Goal: Task Accomplishment & Management: Manage account settings

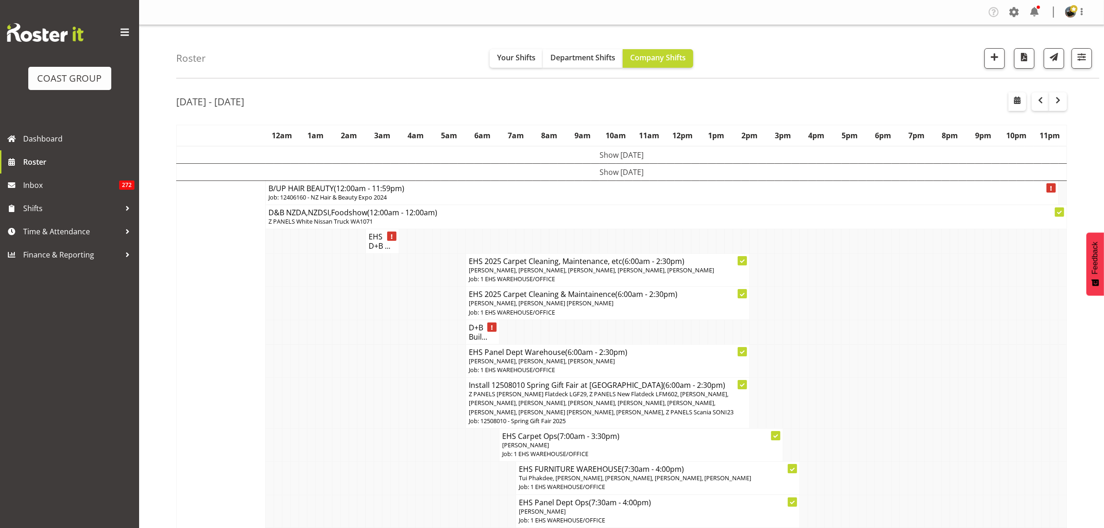
click at [616, 169] on td "Show [DATE]" at bounding box center [622, 171] width 891 height 17
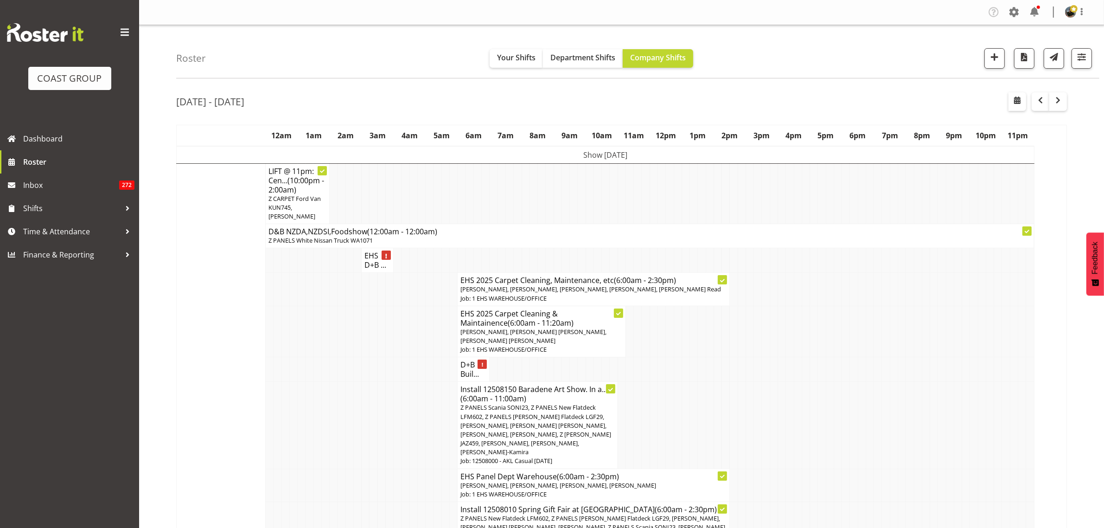
click at [620, 154] on td "Show [DATE]" at bounding box center [606, 155] width 858 height 18
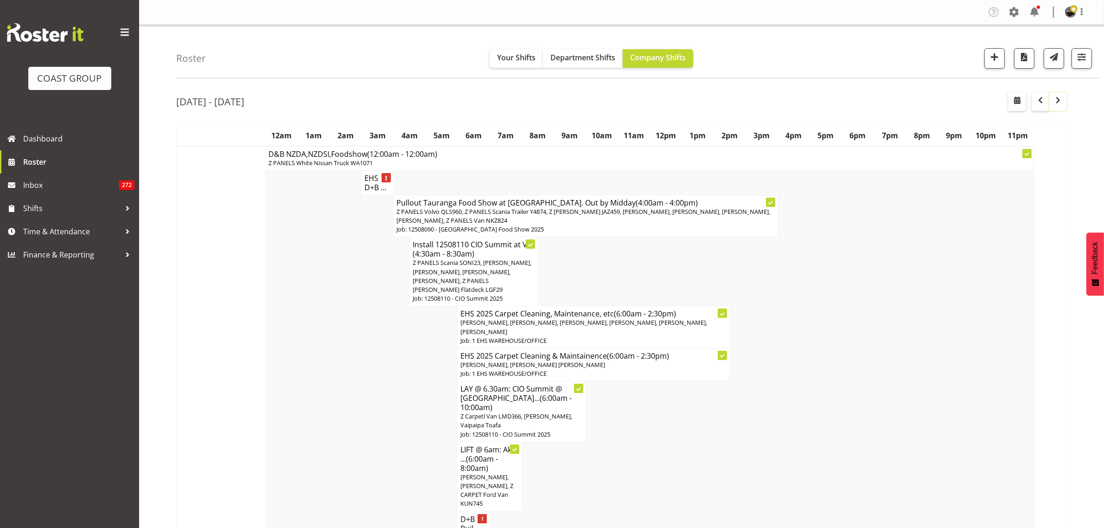
click at [1060, 101] on span "button" at bounding box center [1058, 100] width 11 height 11
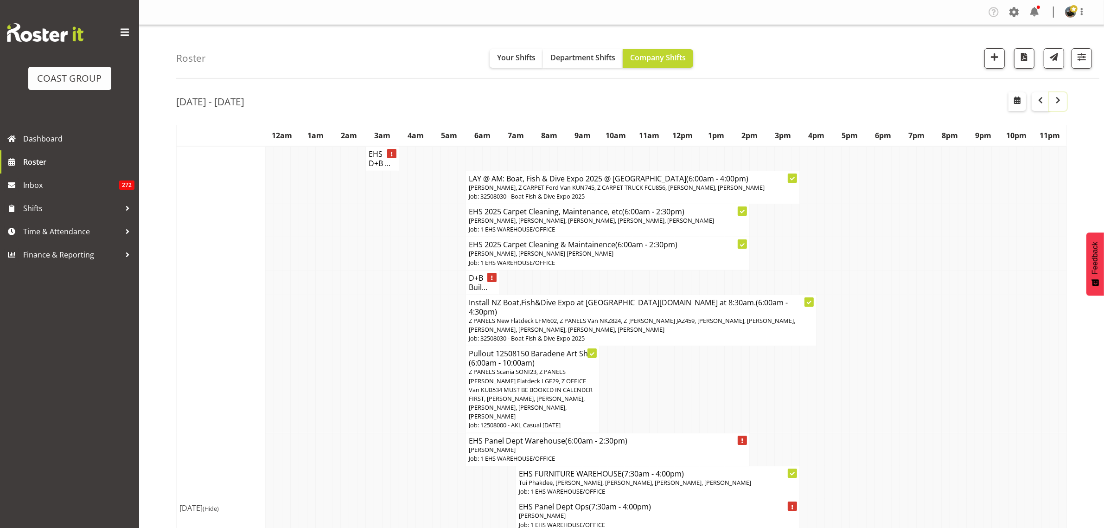
click at [1060, 102] on span "button" at bounding box center [1058, 100] width 11 height 11
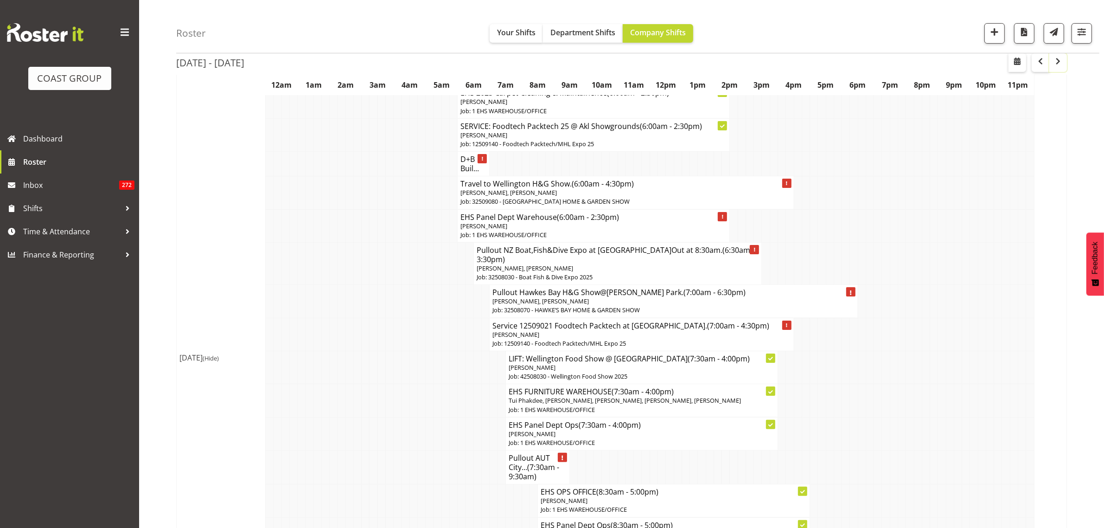
scroll to position [58, 0]
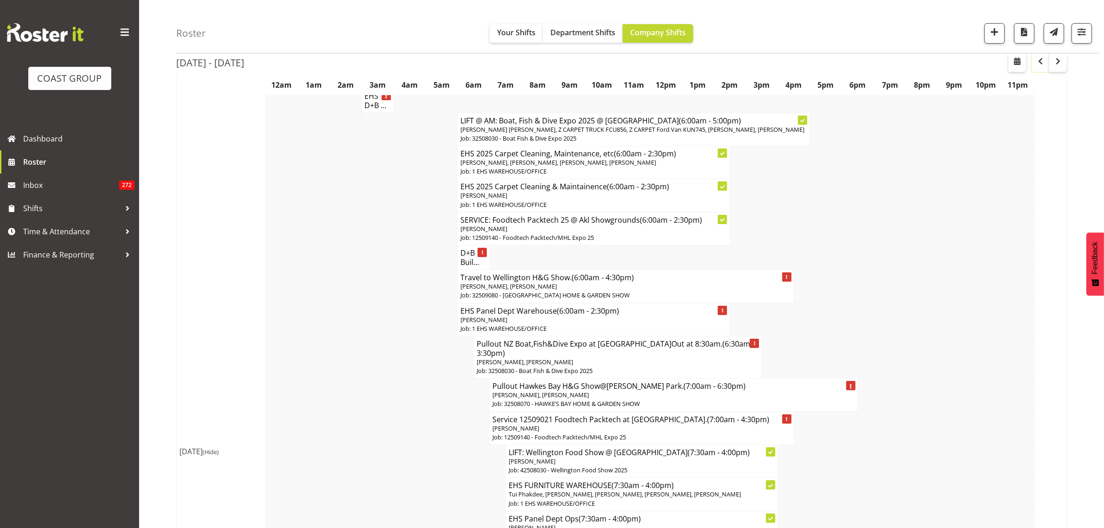
click at [1040, 63] on span "button" at bounding box center [1040, 61] width 11 height 11
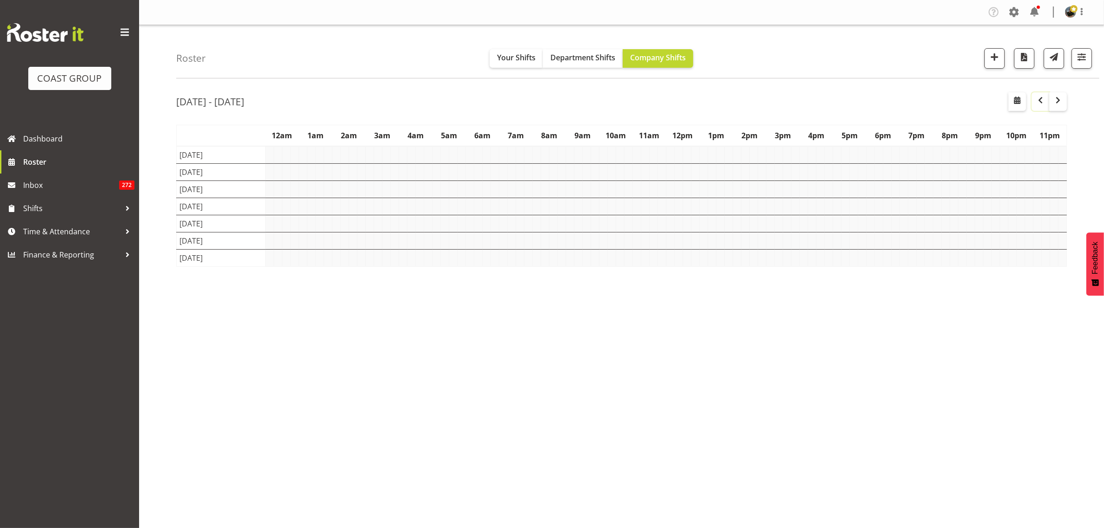
scroll to position [0, 0]
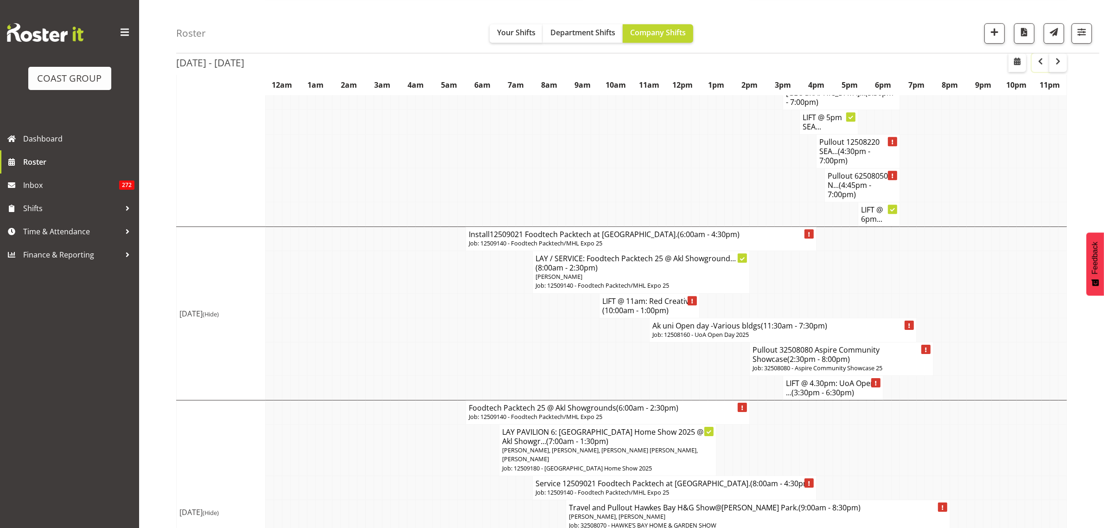
scroll to position [3554, 0]
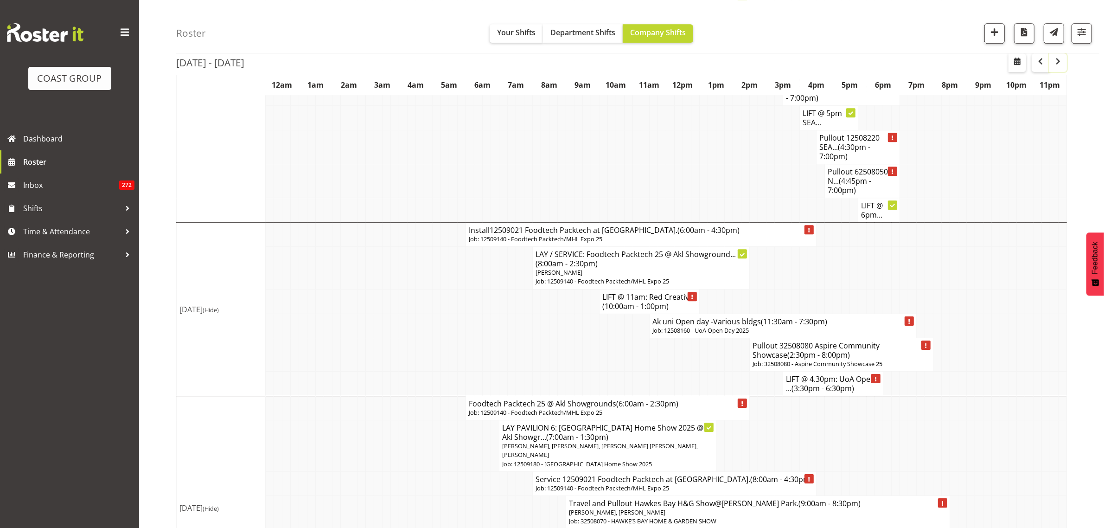
click at [1058, 64] on span "button" at bounding box center [1058, 61] width 11 height 11
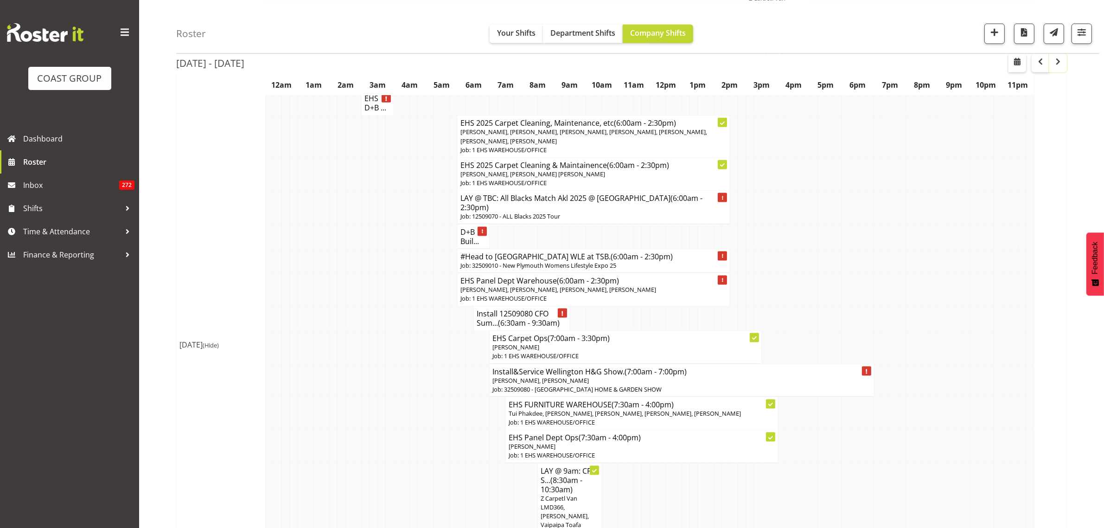
scroll to position [1508, 0]
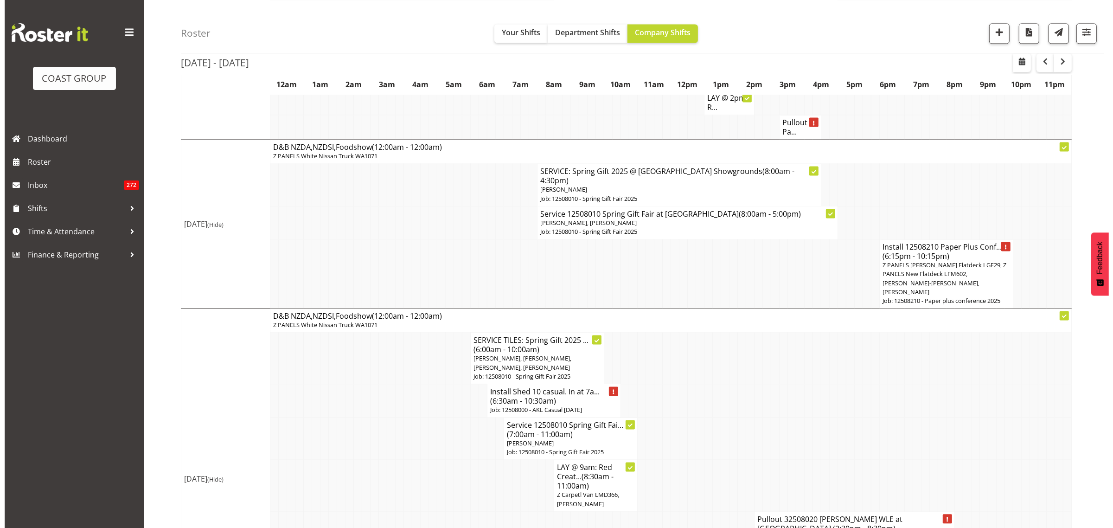
scroll to position [2314, 0]
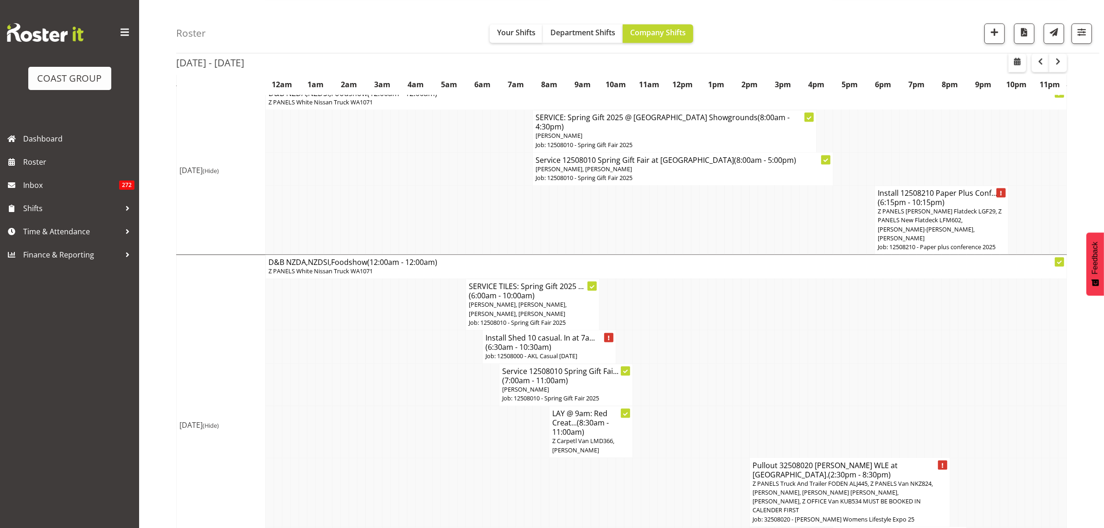
click at [842, 479] on span "Z PANELS Truck And Trailer FODEN ALJ445, Z PANELS Van NKZ824, [PERSON_NAME], [P…" at bounding box center [843, 496] width 180 height 35
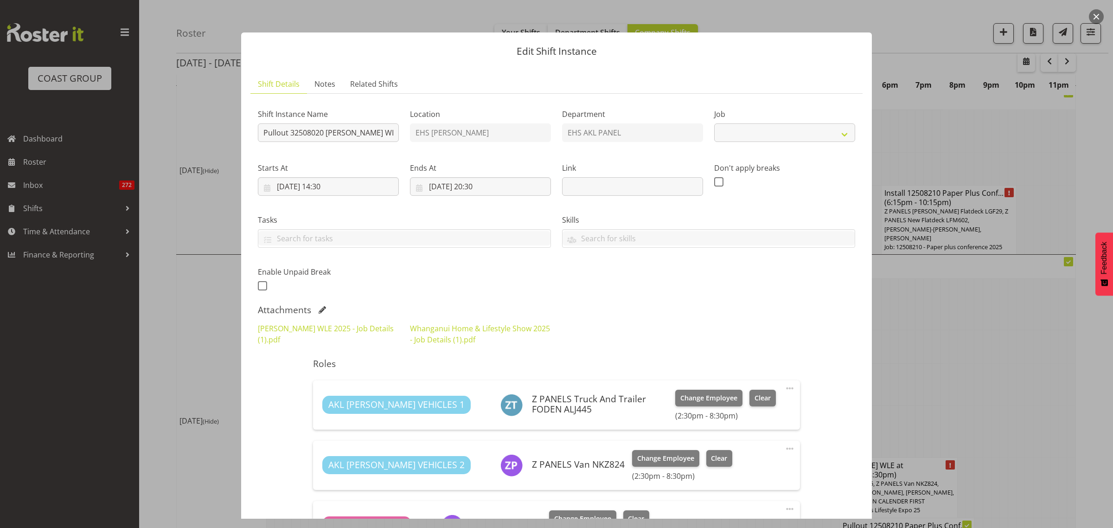
select select "8933"
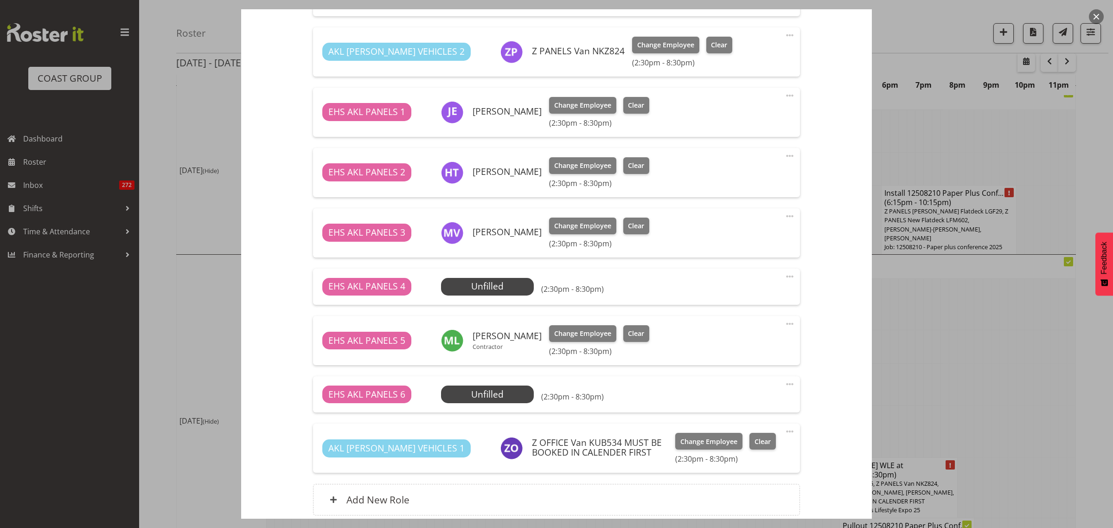
scroll to position [464, 0]
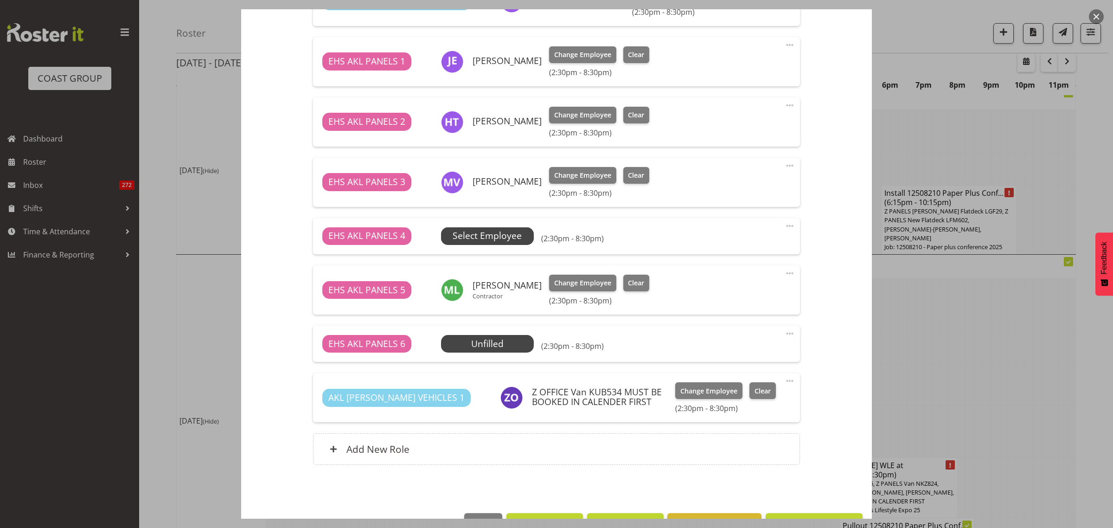
click at [506, 235] on span "Select Employee" at bounding box center [487, 235] width 69 height 13
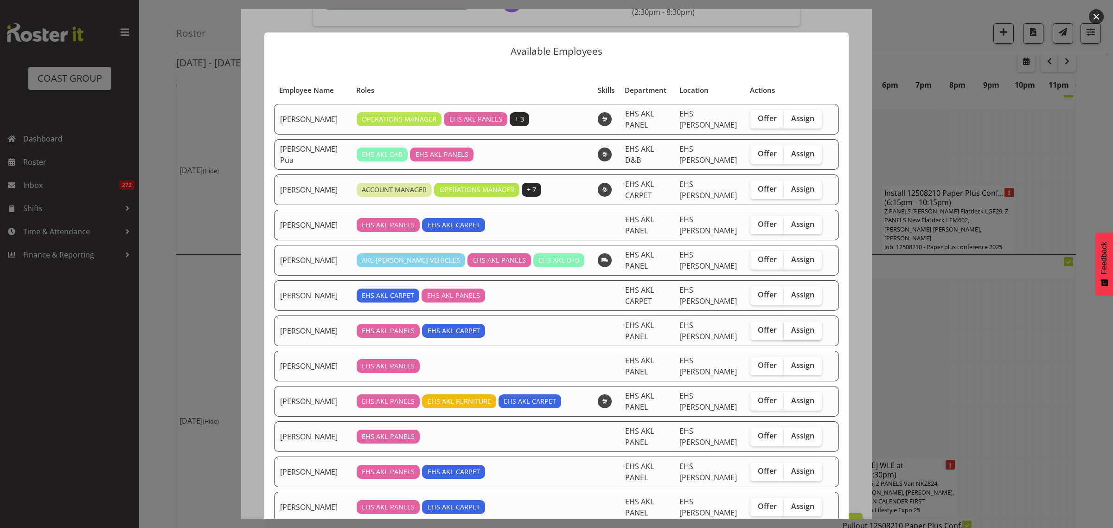
click at [791, 332] on span "Assign" at bounding box center [802, 329] width 23 height 9
click at [789, 332] on input "Assign" at bounding box center [787, 330] width 6 height 6
checkbox input "true"
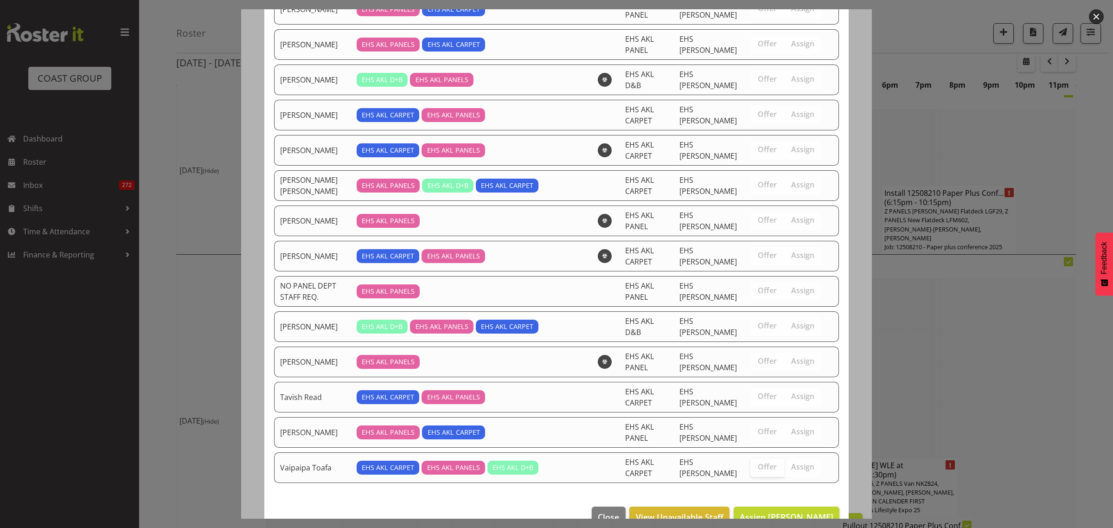
scroll to position [489, 0]
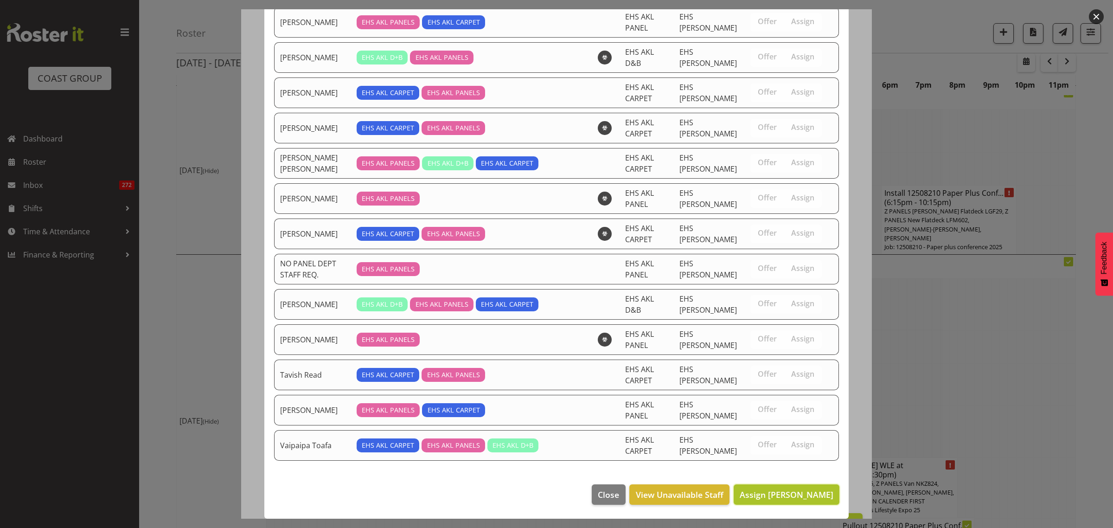
click at [763, 494] on span "Assign [PERSON_NAME]" at bounding box center [787, 494] width 94 height 11
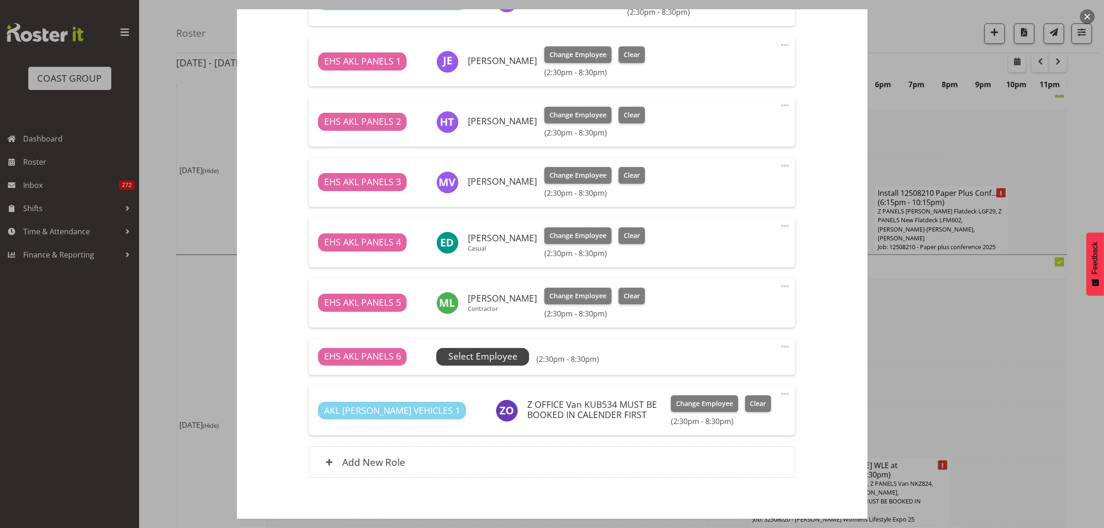
click at [495, 355] on span "Select Employee" at bounding box center [483, 356] width 69 height 13
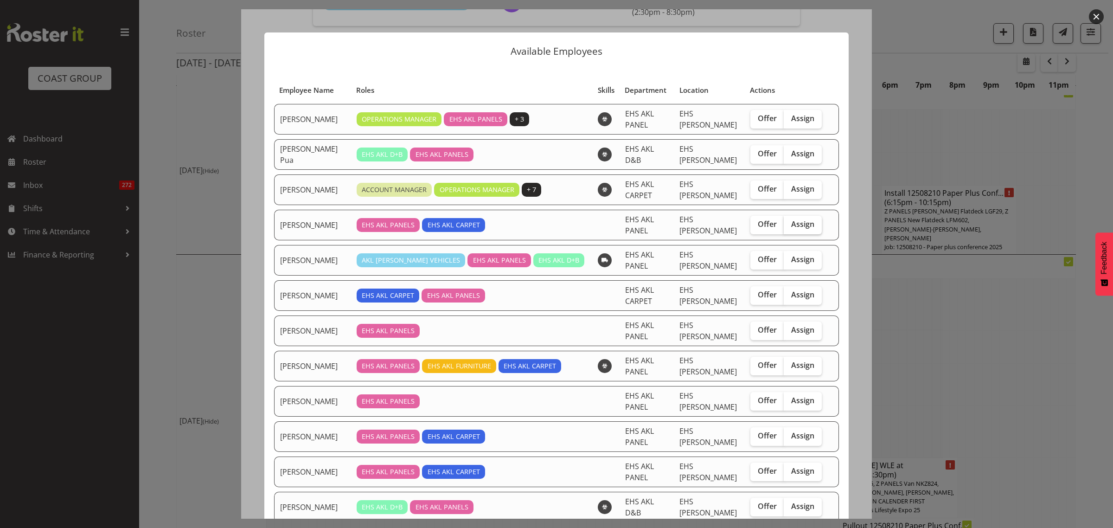
click at [792, 223] on span "Assign" at bounding box center [802, 223] width 23 height 9
click at [790, 223] on input "Assign" at bounding box center [787, 224] width 6 height 6
checkbox input "true"
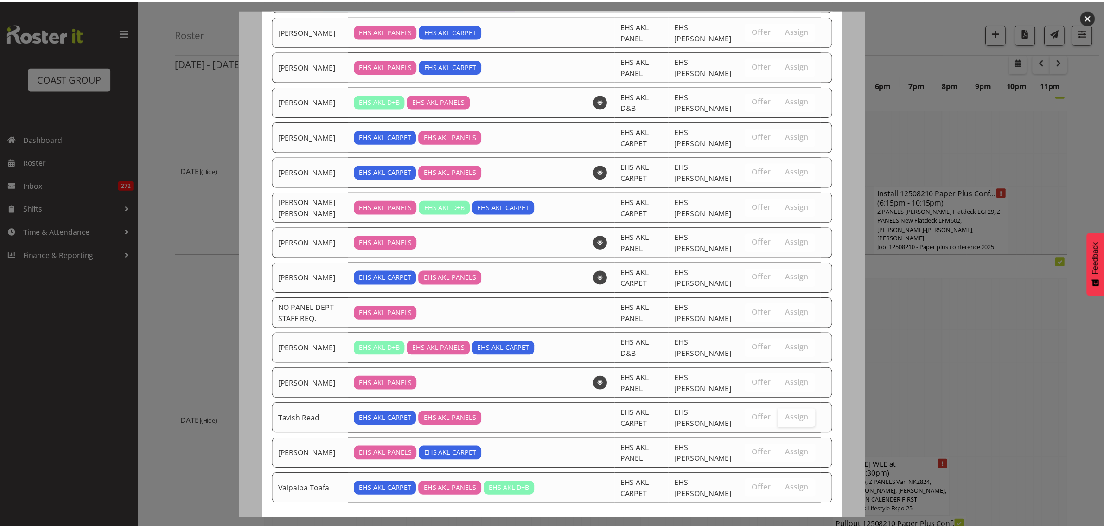
scroll to position [454, 0]
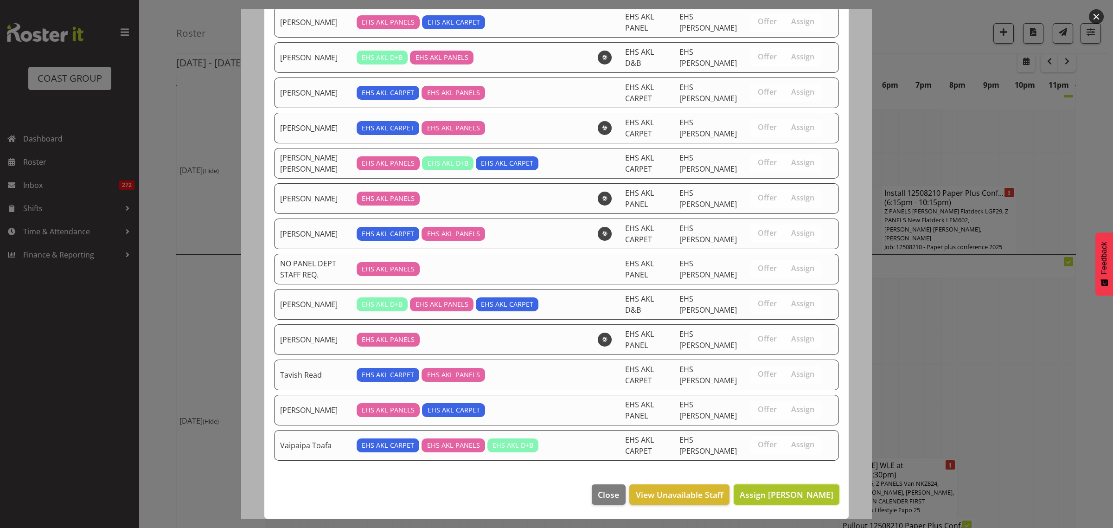
click at [762, 499] on span "Assign [PERSON_NAME]" at bounding box center [787, 494] width 94 height 11
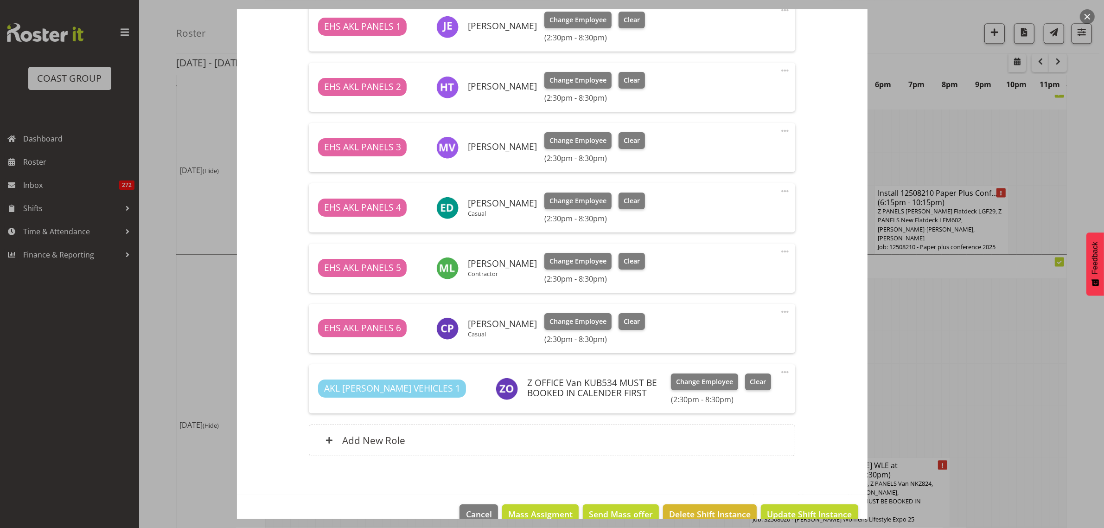
scroll to position [518, 0]
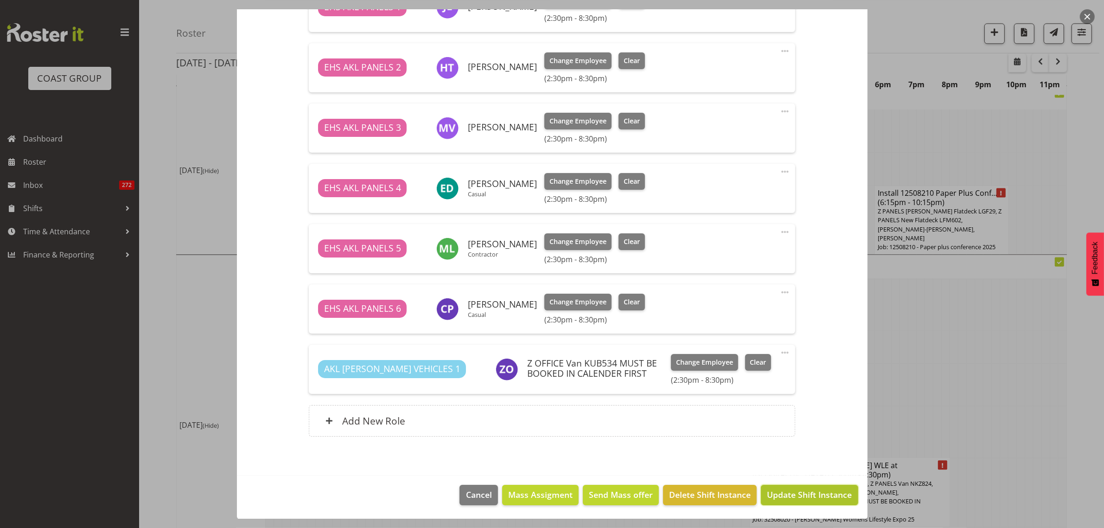
click at [789, 495] on span "Update Shift Instance" at bounding box center [809, 494] width 85 height 12
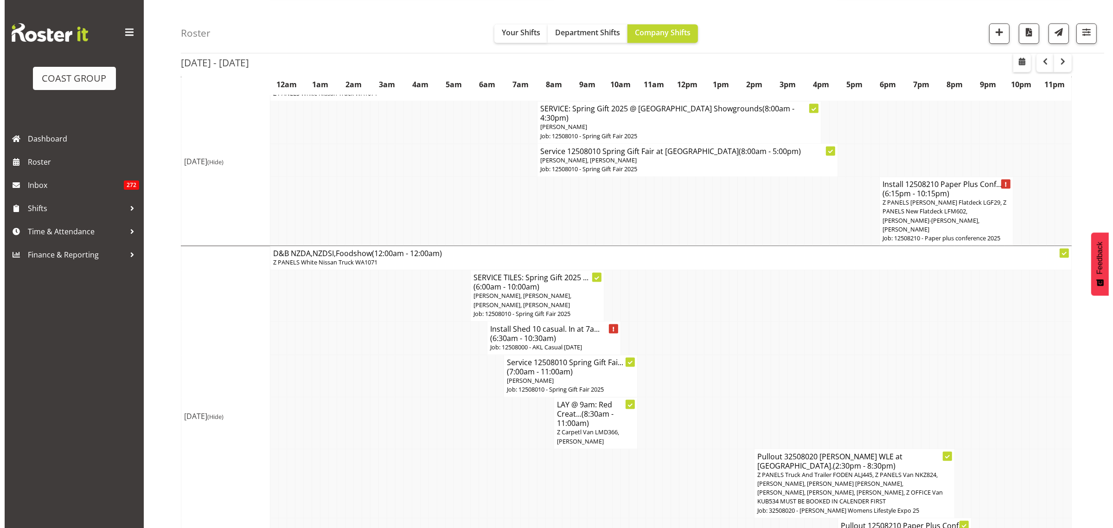
scroll to position [2265, 0]
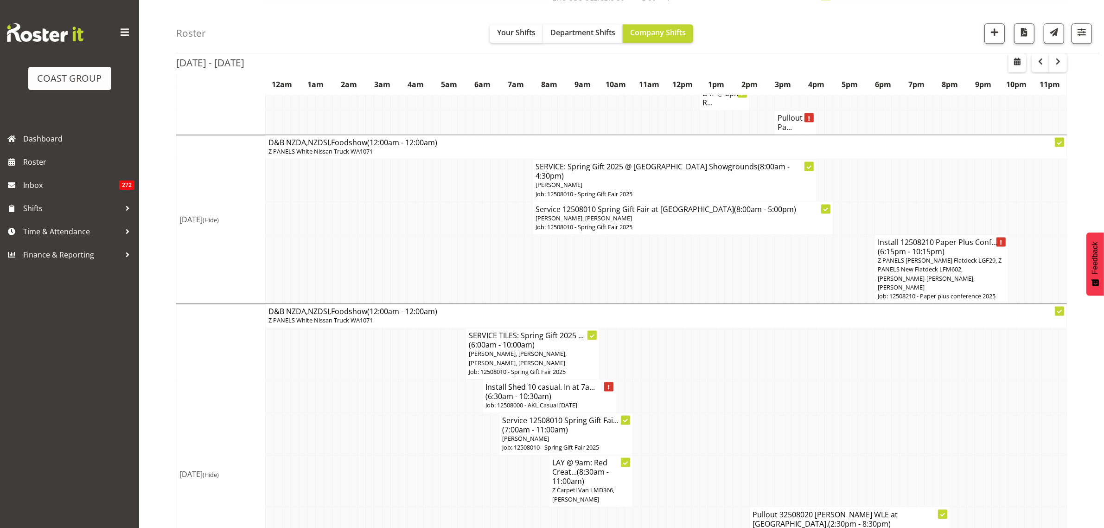
click at [566, 382] on h4 "Install Shed 10 casual. In at 7a... (6:30am - 10:30am)" at bounding box center [550, 391] width 128 height 19
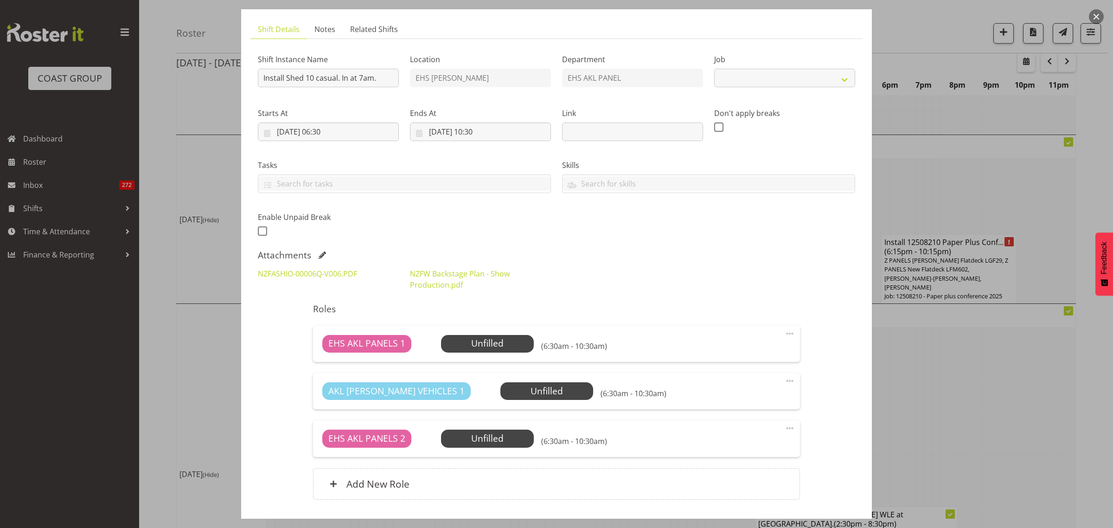
scroll to position [116, 0]
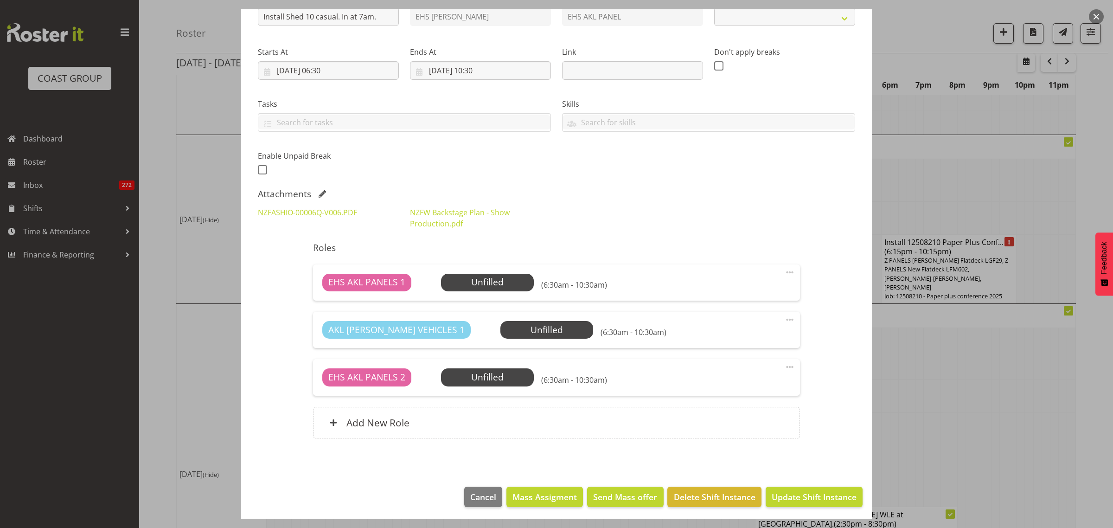
select select "8652"
click at [0, 0] on span "Select Employee" at bounding box center [0, 0] width 0 height 0
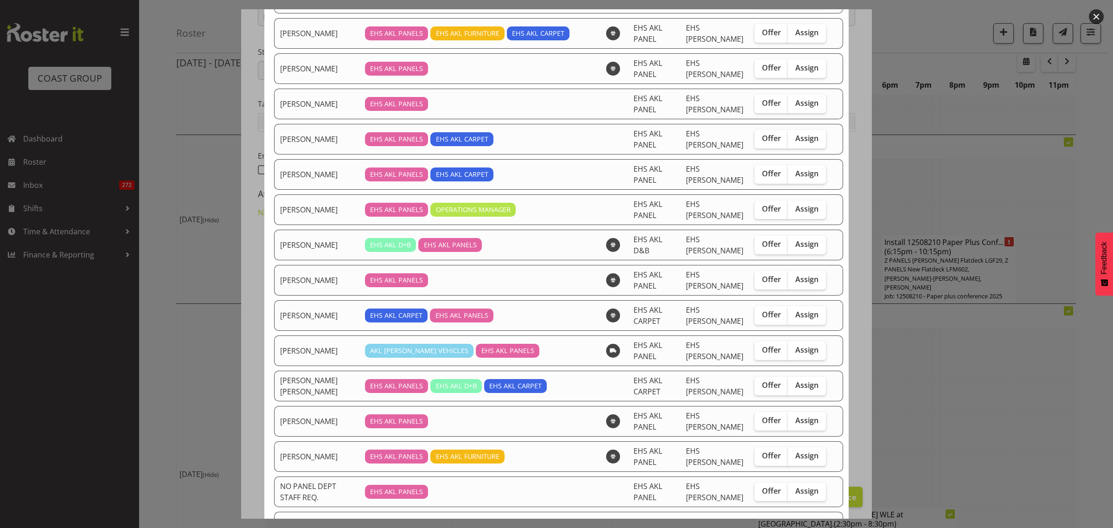
scroll to position [348, 0]
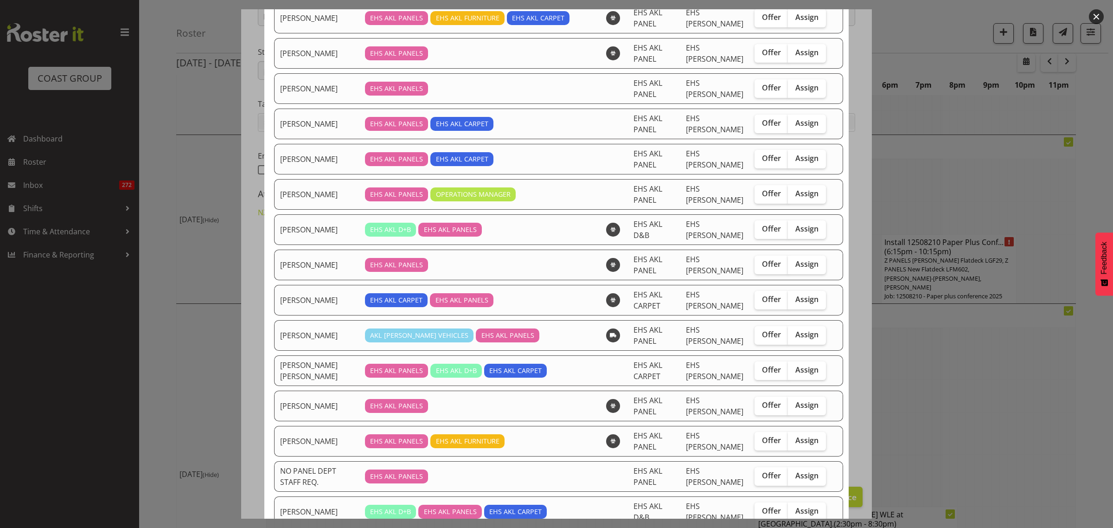
drag, startPoint x: 792, startPoint y: 407, endPoint x: 792, endPoint y: 420, distance: 13.0
click at [796, 408] on span "Assign" at bounding box center [807, 404] width 23 height 9
click at [792, 408] on input "Assign" at bounding box center [791, 405] width 6 height 6
checkbox input "true"
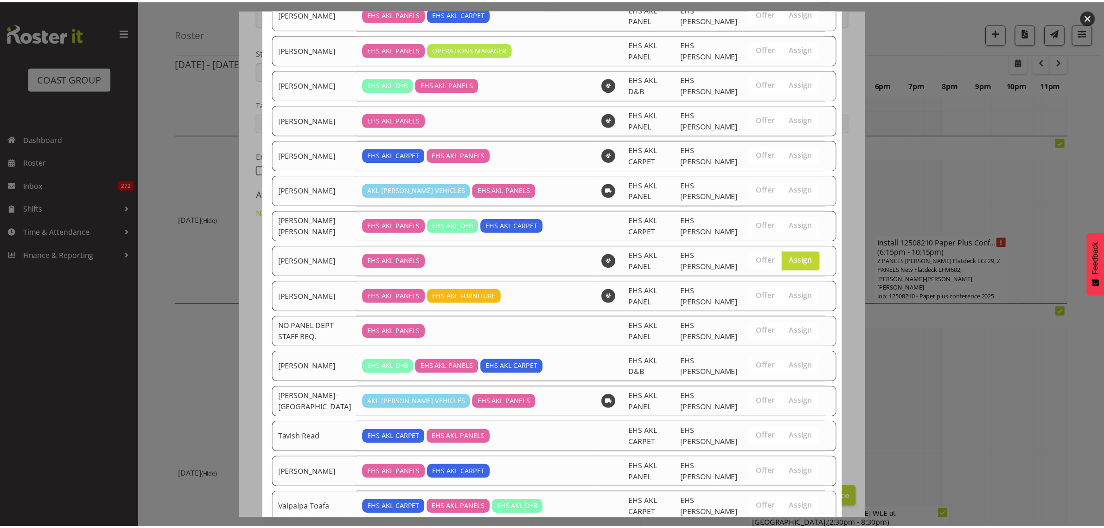
scroll to position [560, 0]
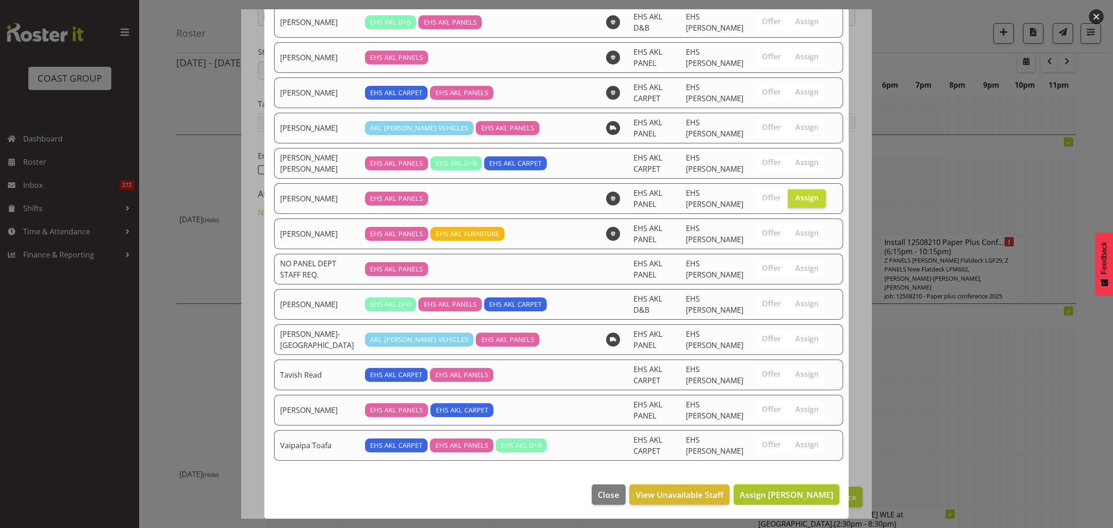
click at [761, 494] on span "Assign [PERSON_NAME]" at bounding box center [787, 494] width 94 height 11
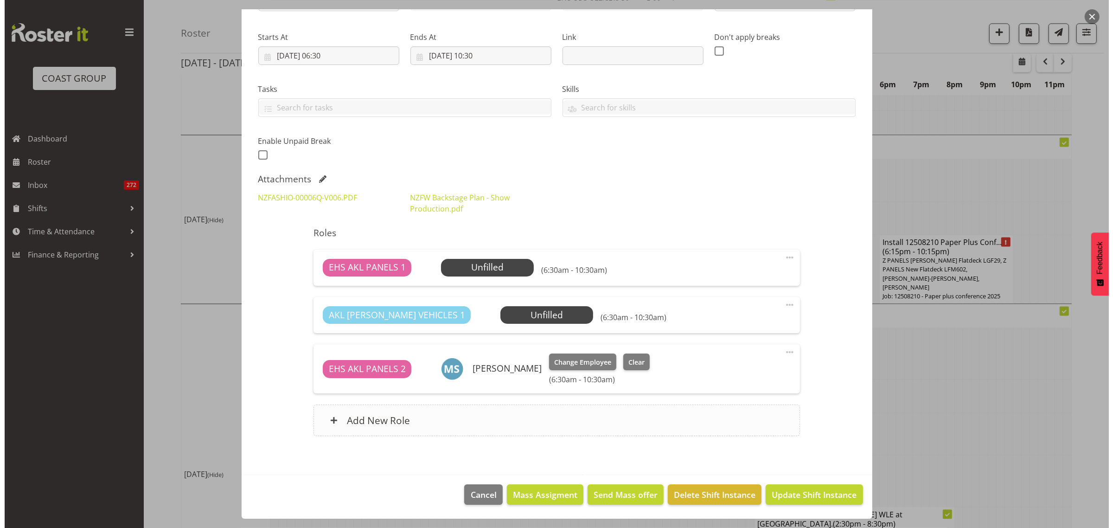
scroll to position [131, 0]
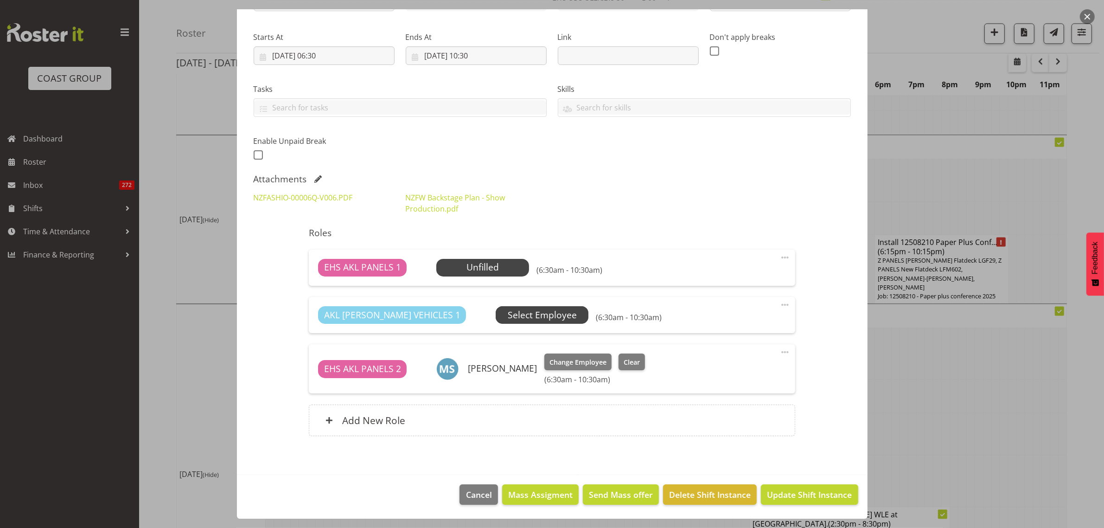
click at [0, 0] on span "Select Employee" at bounding box center [0, 0] width 0 height 0
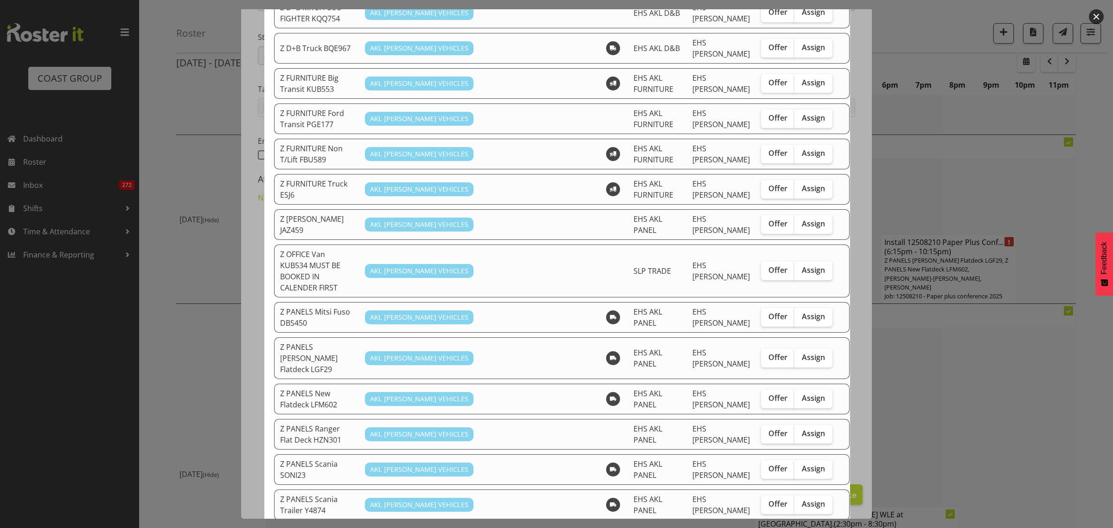
scroll to position [406, 0]
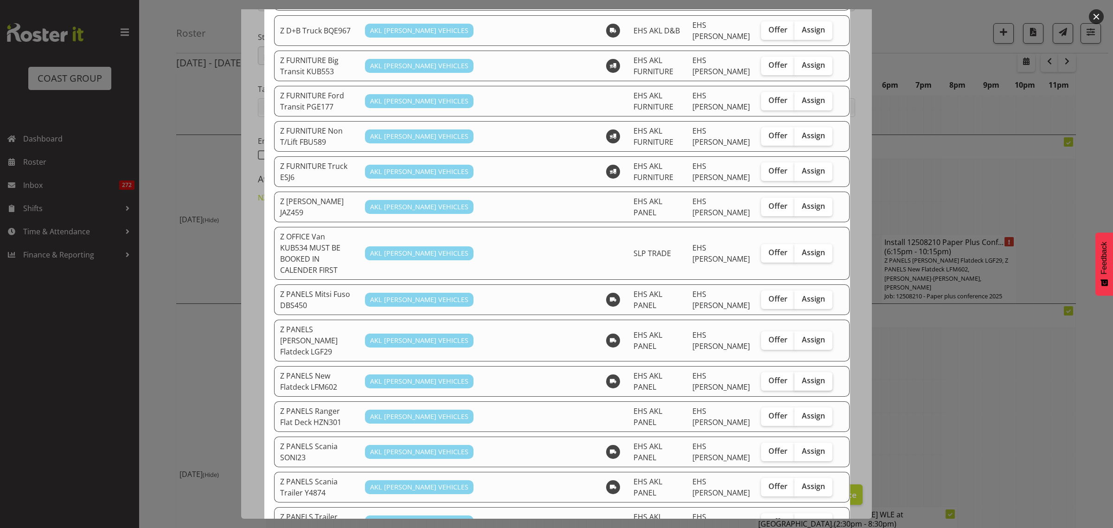
click at [802, 376] on span "Assign" at bounding box center [813, 380] width 23 height 9
click at [795, 378] on input "Assign" at bounding box center [798, 381] width 6 height 6
checkbox input "true"
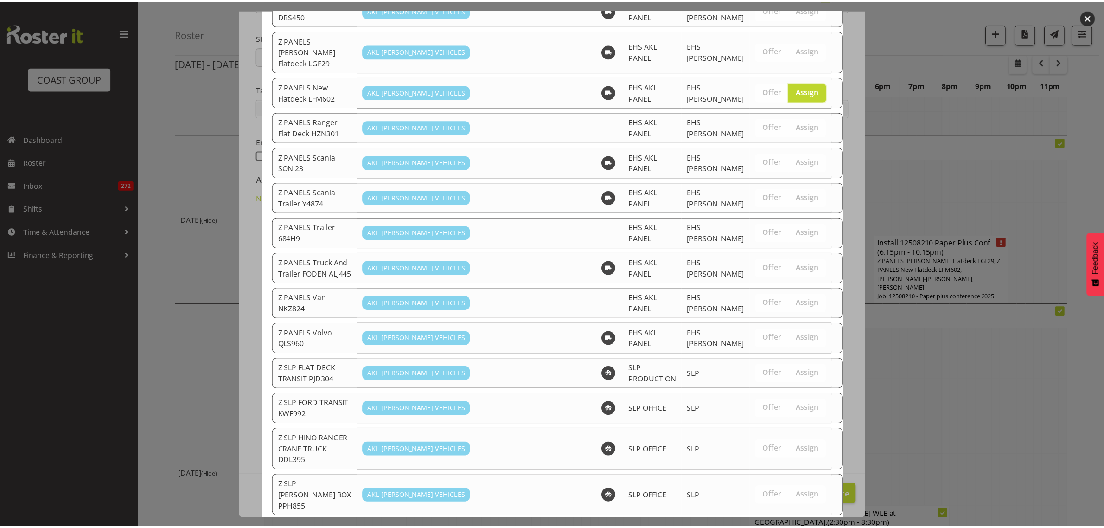
scroll to position [810, 0]
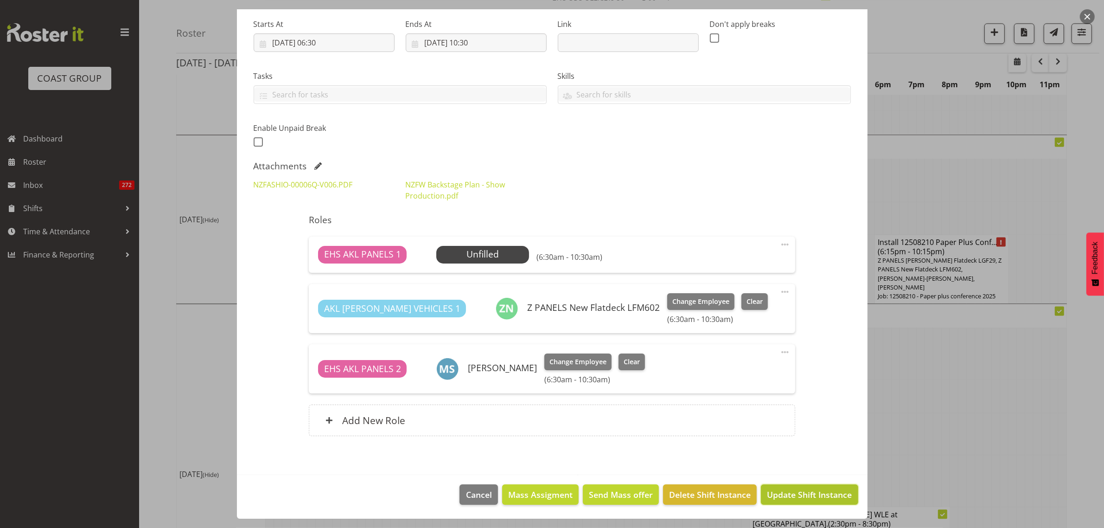
click at [773, 493] on span "Update Shift Instance" at bounding box center [809, 494] width 85 height 12
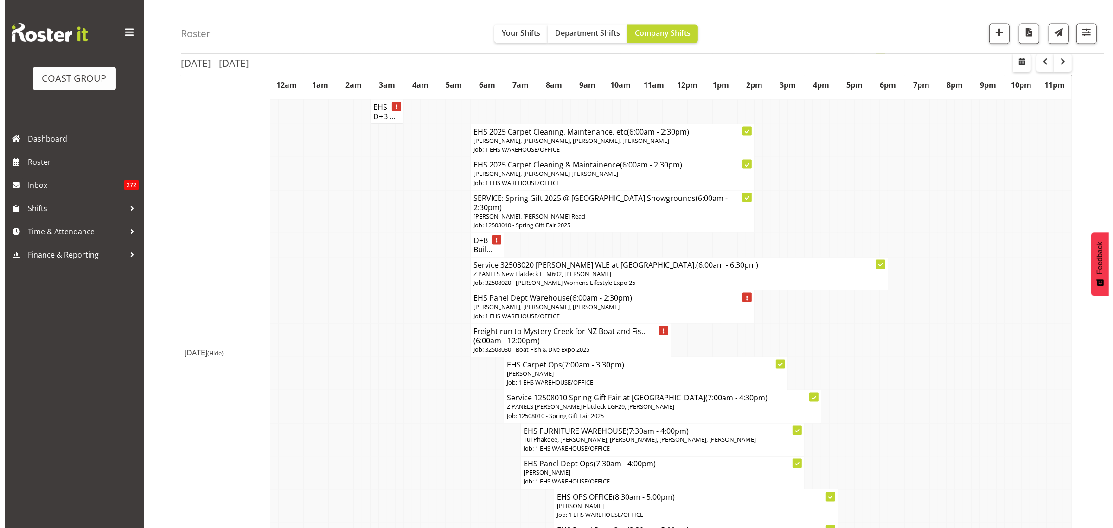
scroll to position [1761, 0]
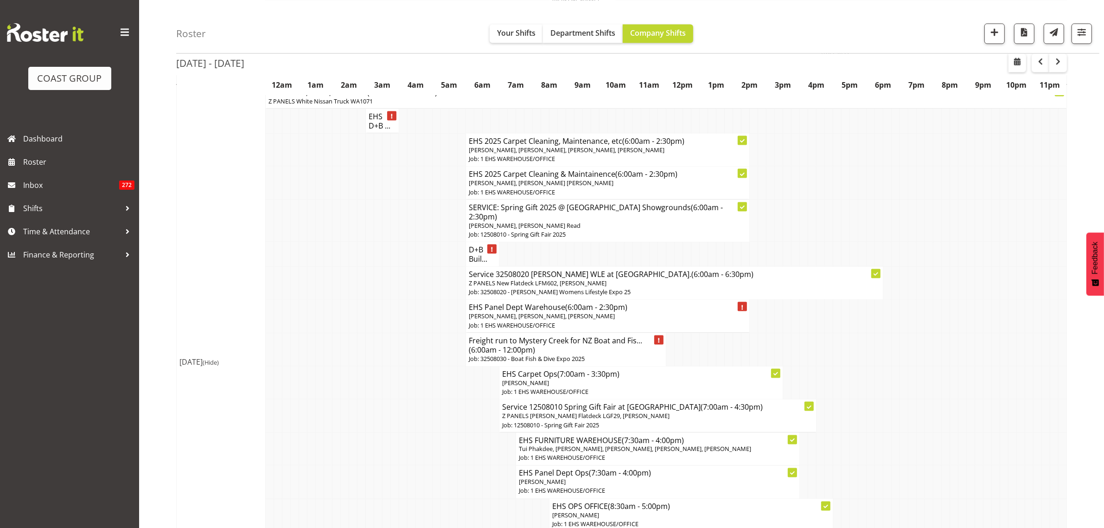
click at [675, 312] on p "[PERSON_NAME], [PERSON_NAME], [PERSON_NAME]" at bounding box center [608, 316] width 278 height 9
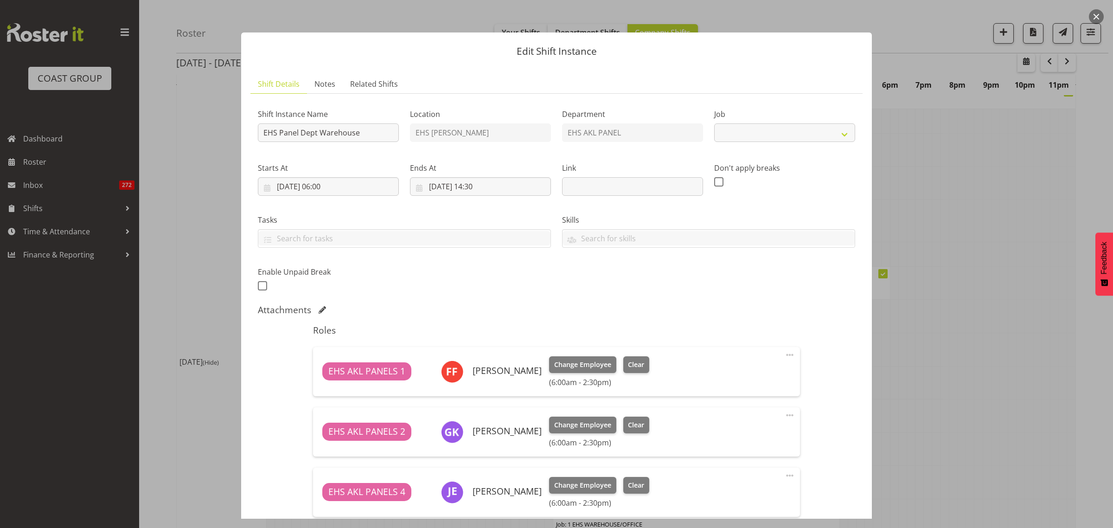
select select "69"
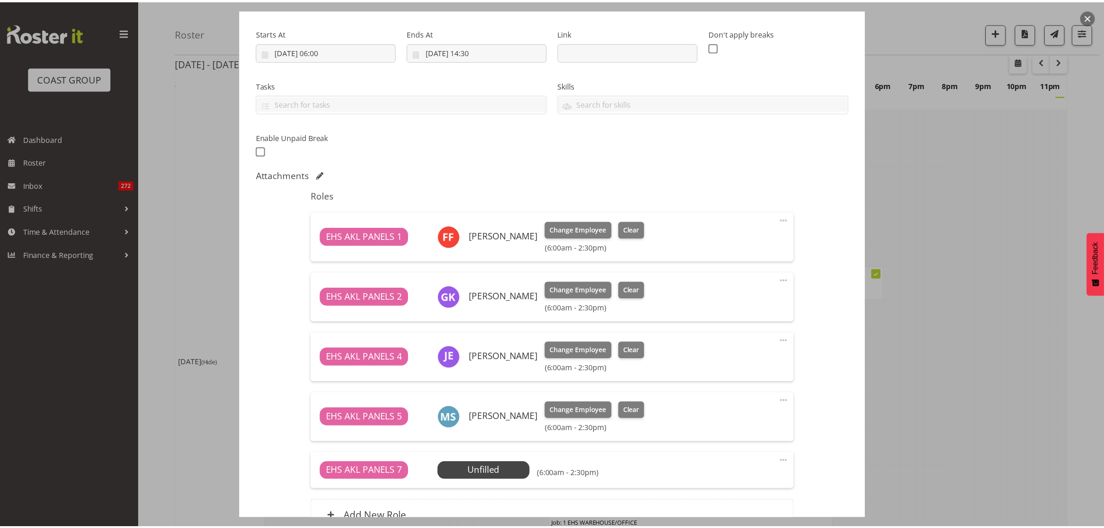
scroll to position [174, 0]
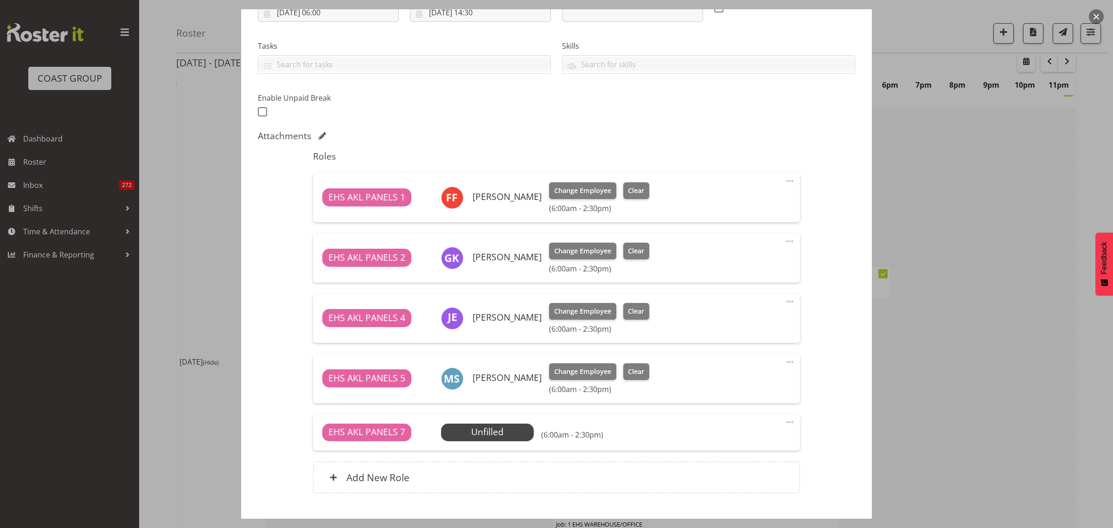
click at [784, 181] on span at bounding box center [789, 180] width 11 height 11
click at [738, 202] on link "Edit" at bounding box center [750, 201] width 89 height 17
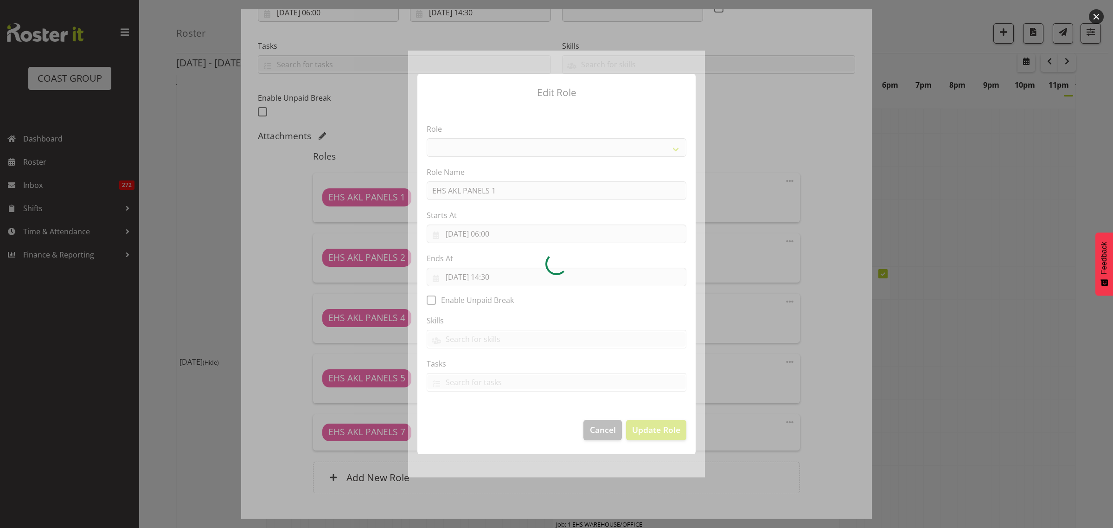
select select "188"
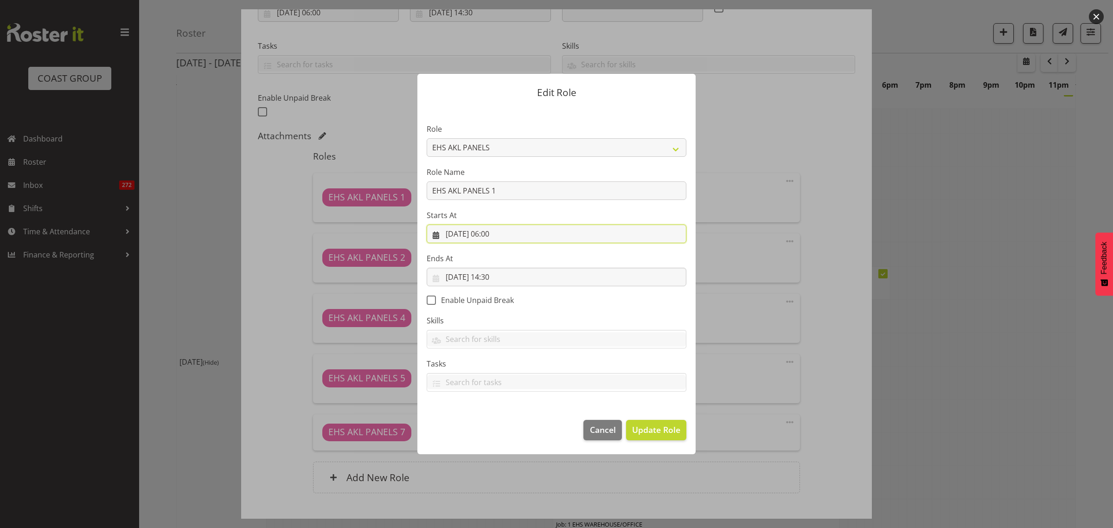
click at [527, 235] on input "[DATE] 06:00" at bounding box center [557, 234] width 260 height 19
click at [500, 431] on select "00 01 02 03 04 05 06 07 08 09 10 11 12 13 14 15 16 17 18 19 20 21 22 23" at bounding box center [500, 431] width 21 height 19
select select "12"
click at [490, 422] on select "00 01 02 03 04 05 06 07 08 09 10 11 12 13 14 15 16 17 18 19 20 21 22 23" at bounding box center [500, 431] width 21 height 19
type input "[DATE] 12:00"
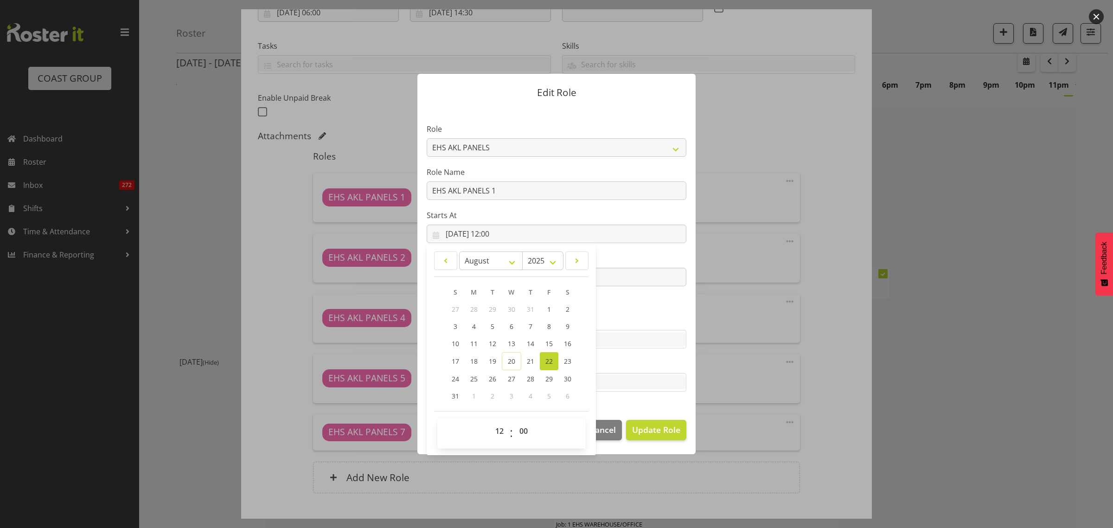
click at [632, 311] on section "Role ACCOUNT MANAGER ACCOUNT MANAGER DW ACCOUNTS [PERSON_NAME] VEHICLES AKL [PE…" at bounding box center [556, 258] width 278 height 303
click at [646, 430] on span "Update Role" at bounding box center [656, 430] width 48 height 12
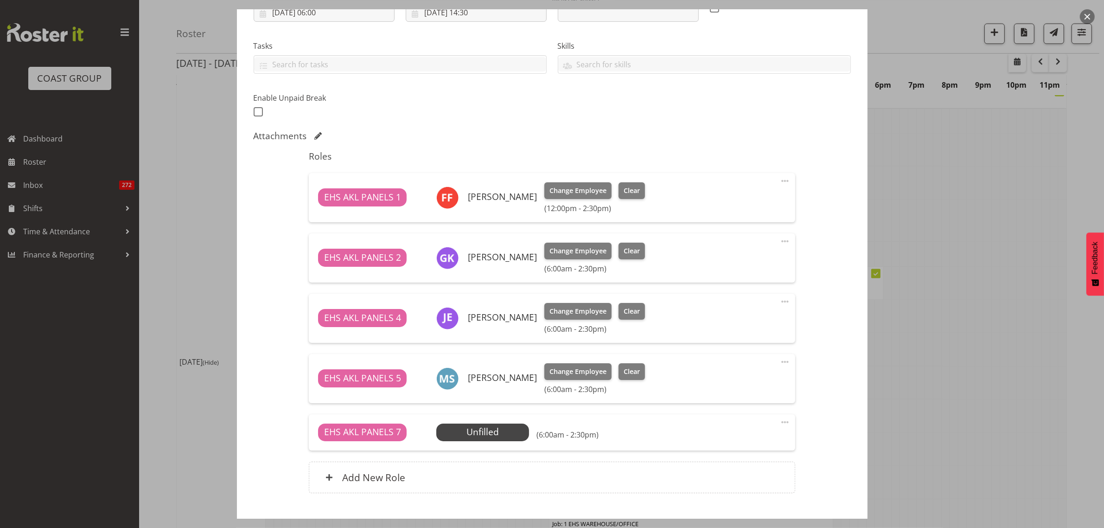
click at [780, 300] on span at bounding box center [785, 301] width 11 height 11
click at [741, 324] on link "Edit" at bounding box center [746, 322] width 89 height 17
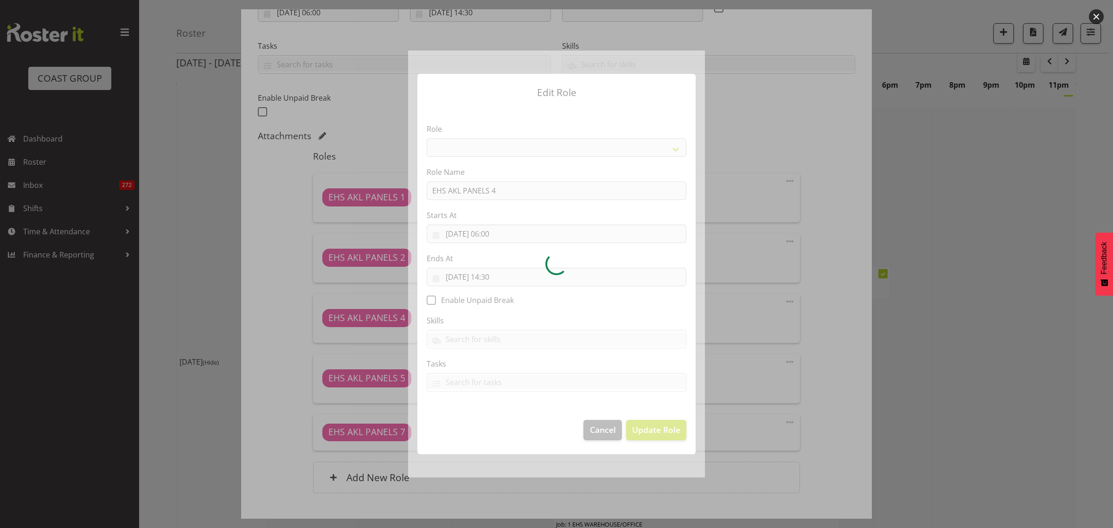
select select "188"
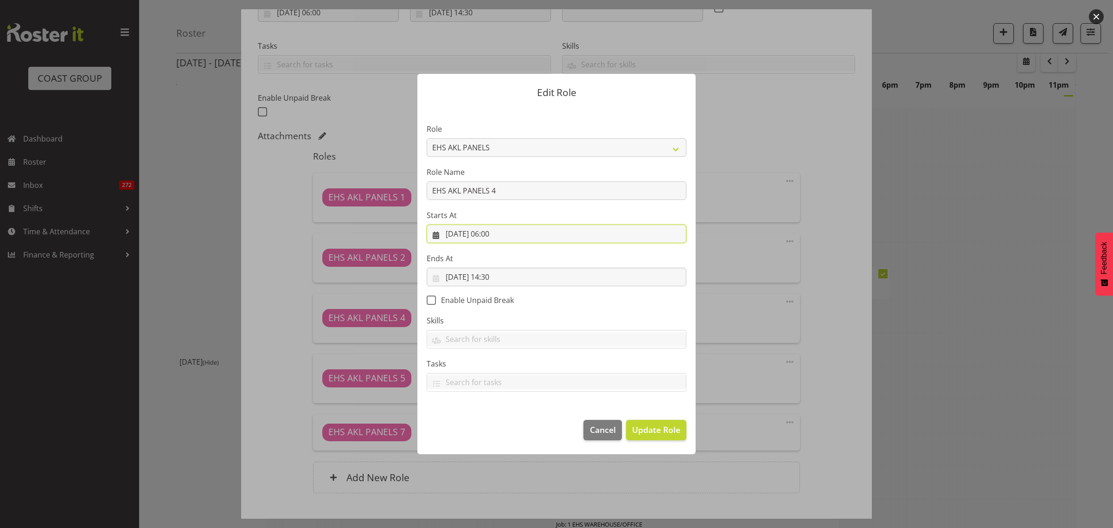
click at [529, 235] on input "[DATE] 06:00" at bounding box center [557, 234] width 260 height 19
click at [500, 430] on select "00 01 02 03 04 05 06 07 08 09 10 11 12 13 14 15 16 17 18 19 20 21 22 23" at bounding box center [500, 431] width 21 height 19
select select "12"
click at [490, 422] on select "00 01 02 03 04 05 06 07 08 09 10 11 12 13 14 15 16 17 18 19 20 21 22 23" at bounding box center [500, 431] width 21 height 19
type input "[DATE] 12:00"
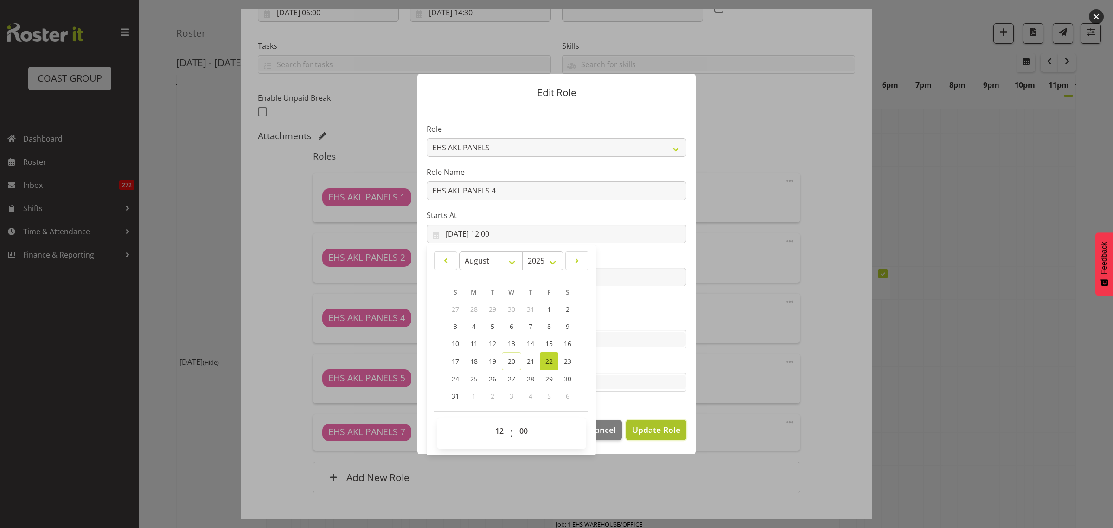
click at [645, 429] on span "Update Role" at bounding box center [656, 430] width 48 height 12
select select
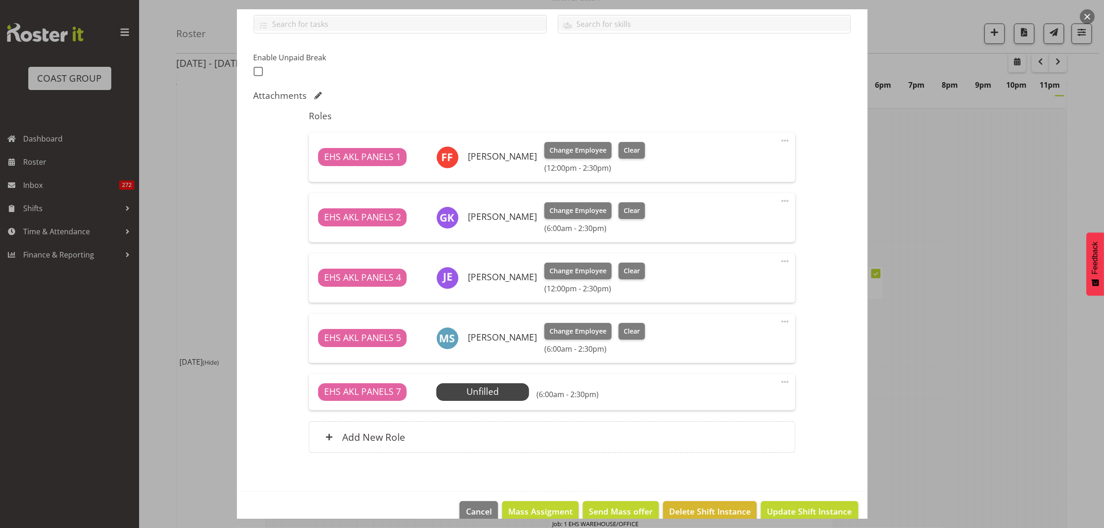
scroll to position [231, 0]
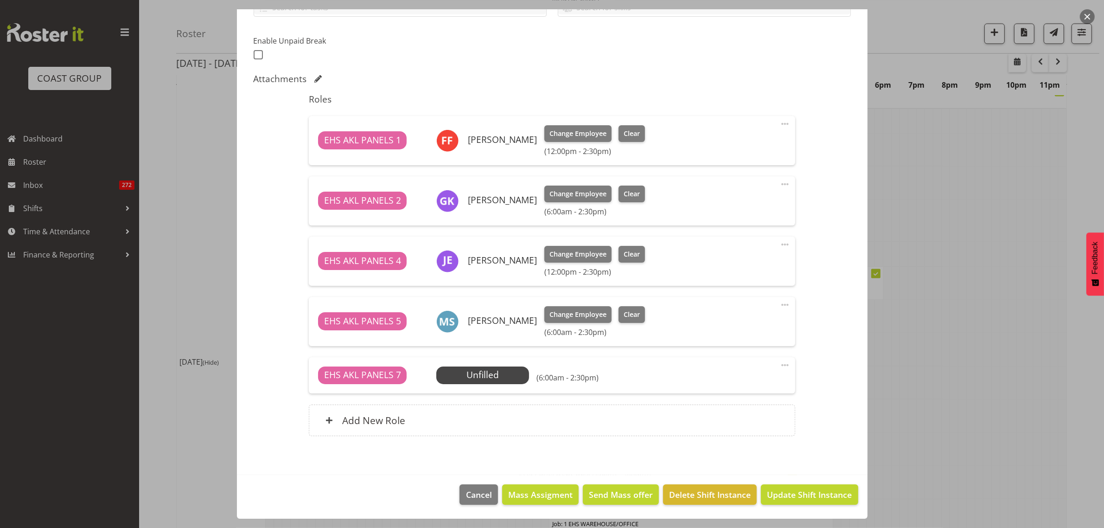
click at [780, 364] on span at bounding box center [785, 365] width 11 height 11
click at [755, 413] on link "Delete" at bounding box center [746, 419] width 89 height 17
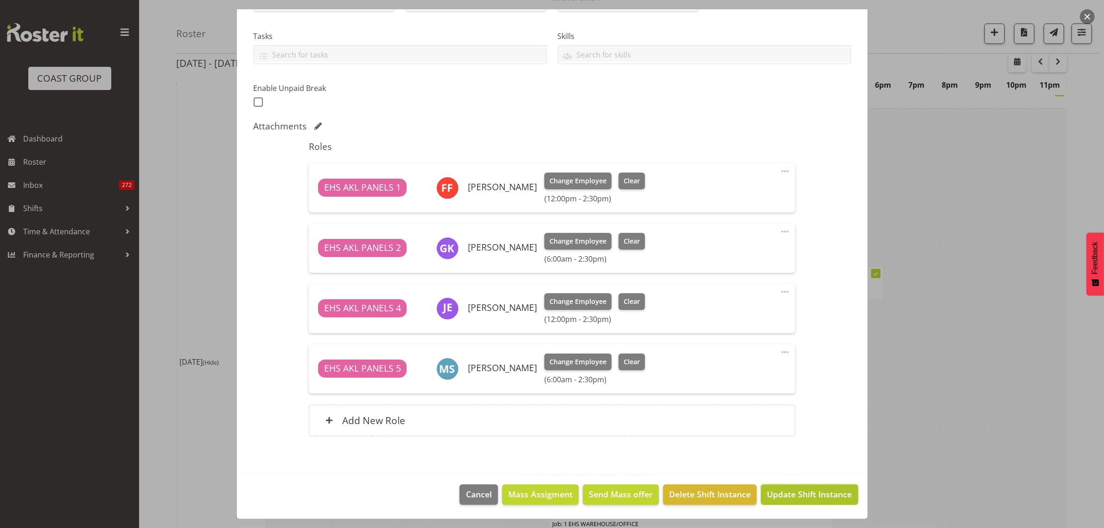
click at [790, 494] on span "Update Shift Instance" at bounding box center [809, 494] width 85 height 12
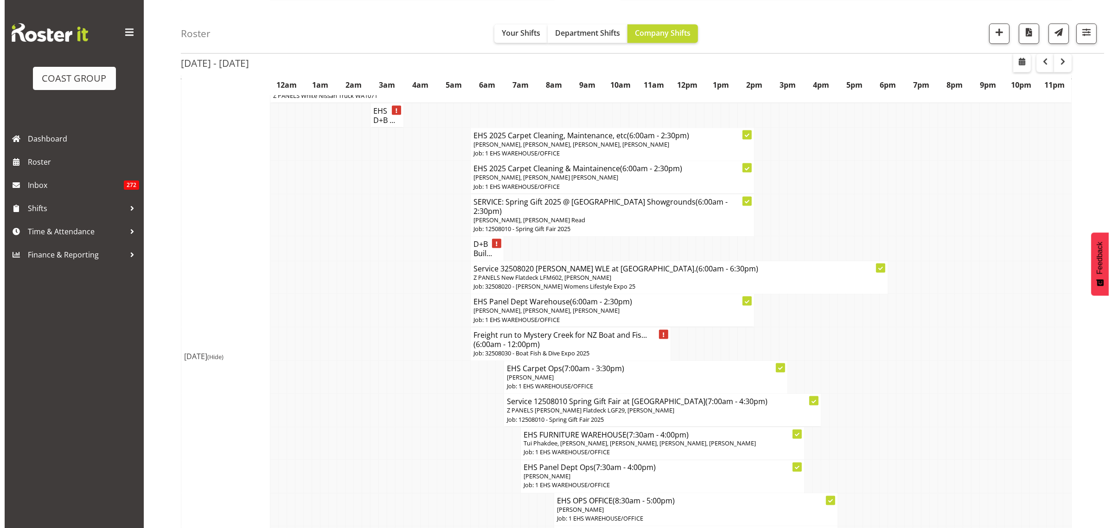
scroll to position [1798, 0]
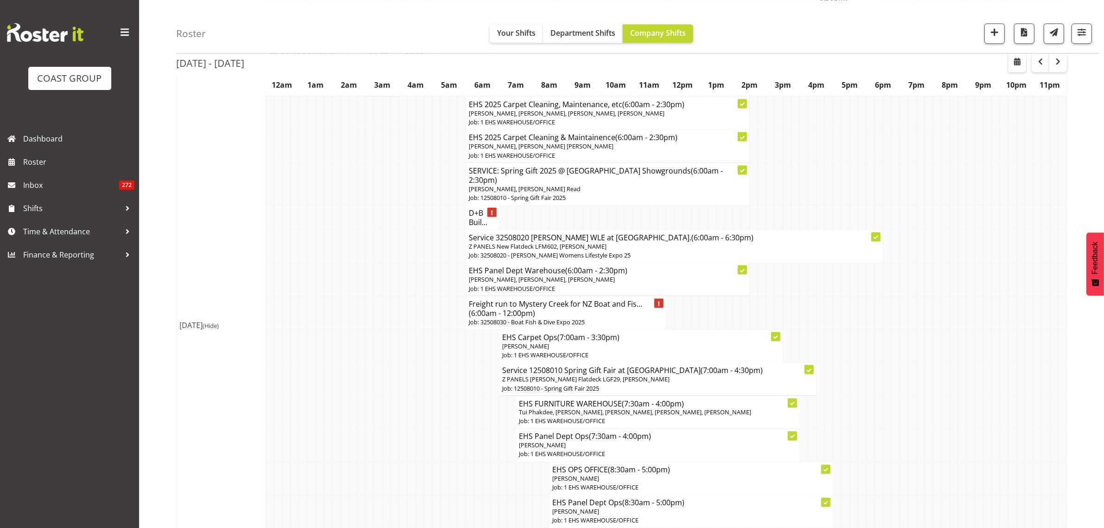
click at [546, 299] on h4 "Freight run to Mystery Creek for NZ Boat and Fis... (6:00am - 12:00pm)" at bounding box center [566, 308] width 194 height 19
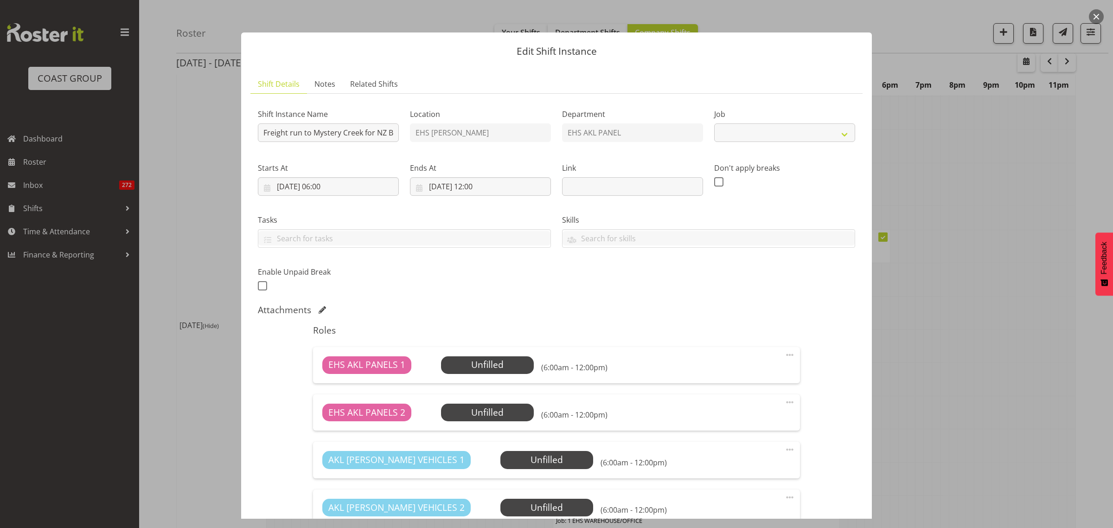
select select "9138"
click at [504, 368] on span "Select Employee" at bounding box center [487, 364] width 69 height 13
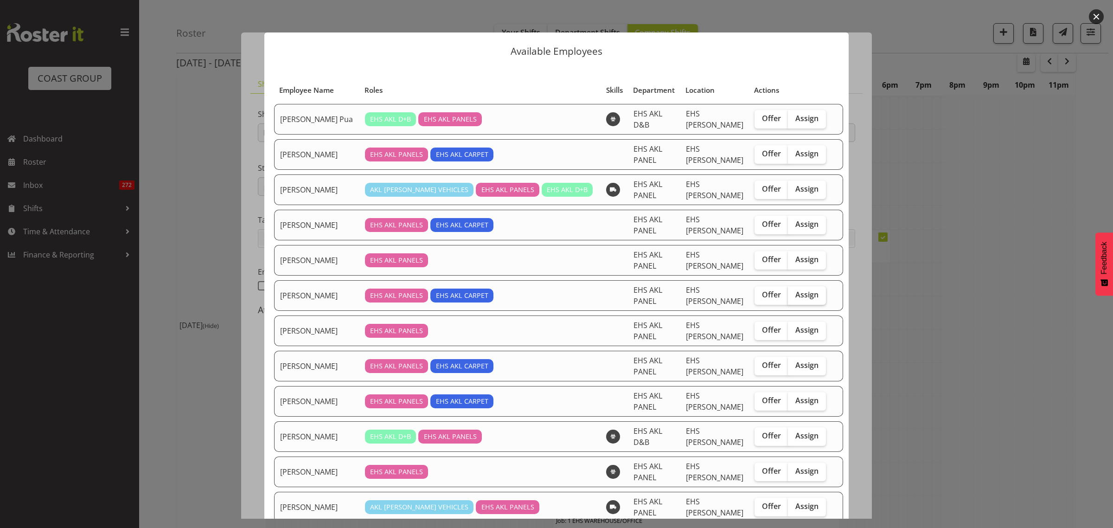
click at [799, 286] on label "Assign" at bounding box center [807, 295] width 38 height 19
click at [794, 292] on input "Assign" at bounding box center [791, 295] width 6 height 6
checkbox input "true"
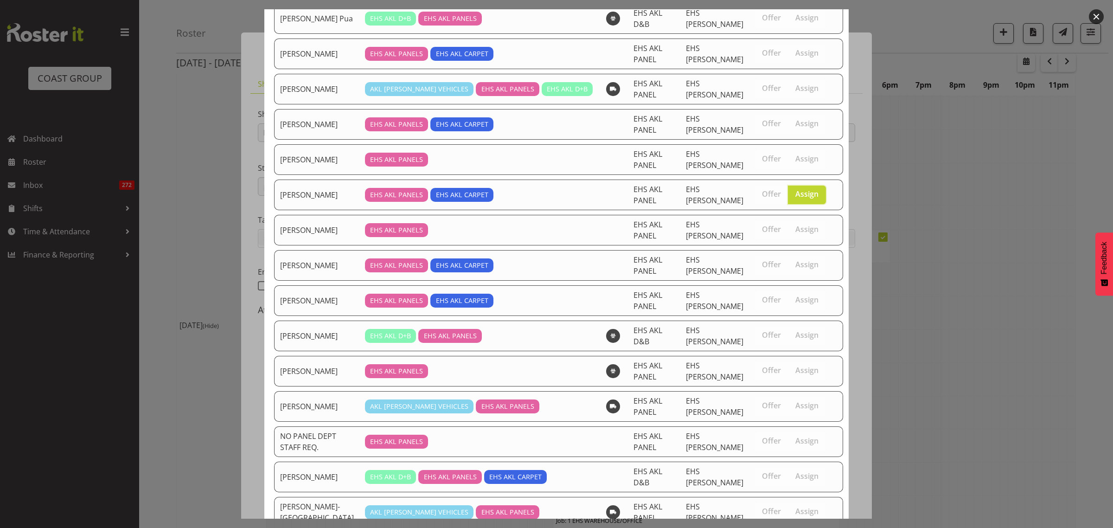
scroll to position [147, 0]
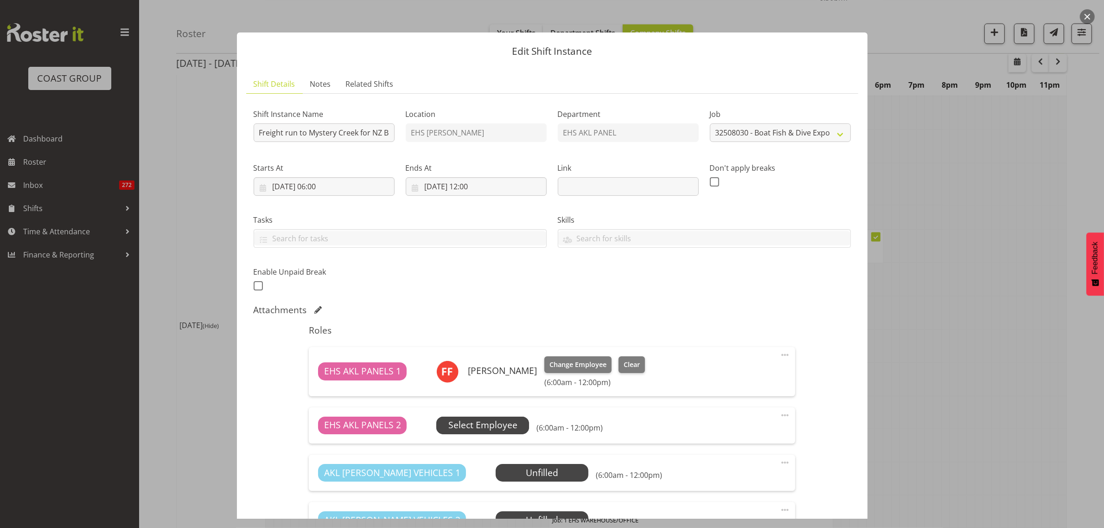
click at [503, 424] on span "Select Employee" at bounding box center [483, 424] width 69 height 13
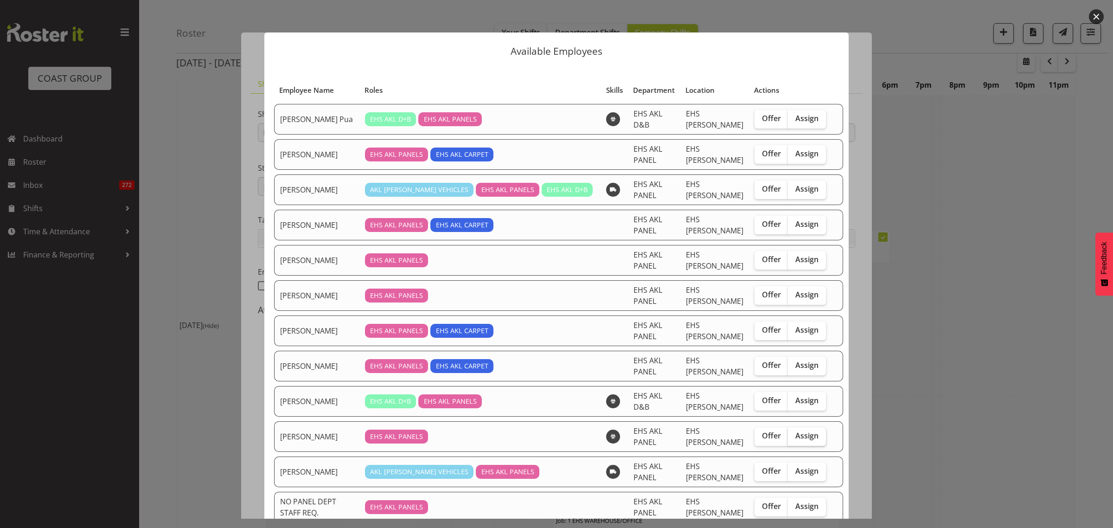
click at [796, 431] on span "Assign" at bounding box center [807, 435] width 23 height 9
click at [794, 433] on input "Assign" at bounding box center [791, 436] width 6 height 6
checkbox input "true"
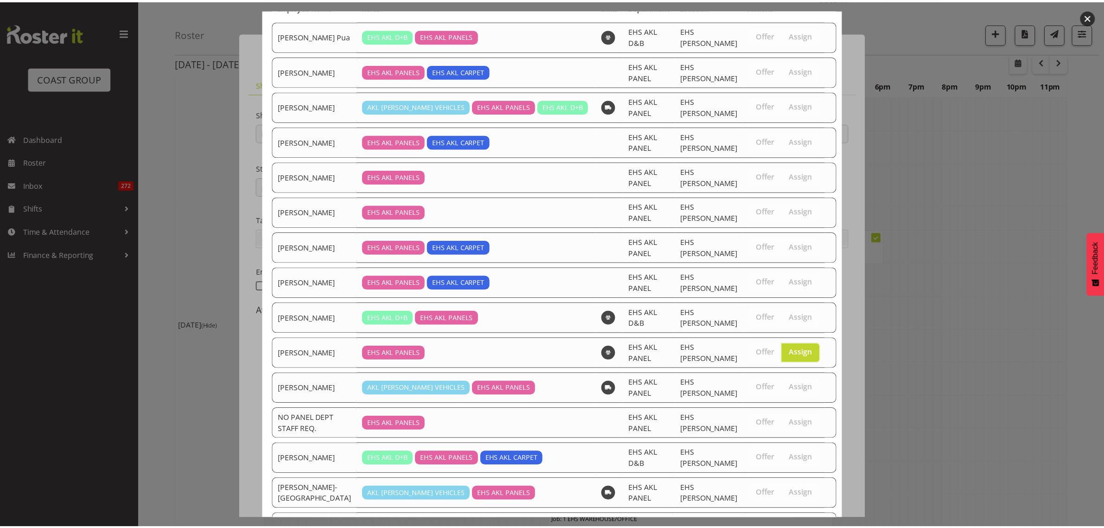
scroll to position [115, 0]
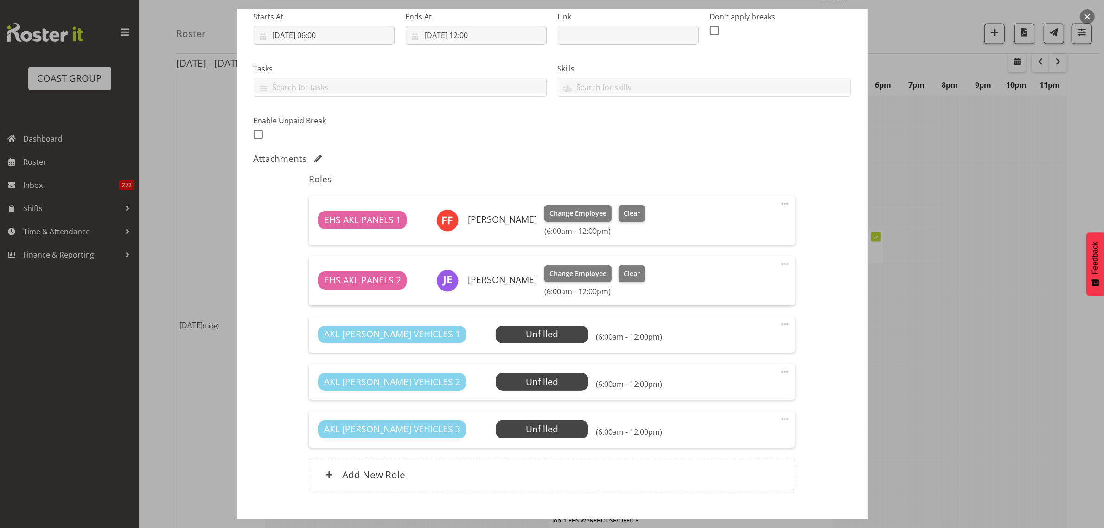
scroll to position [174, 0]
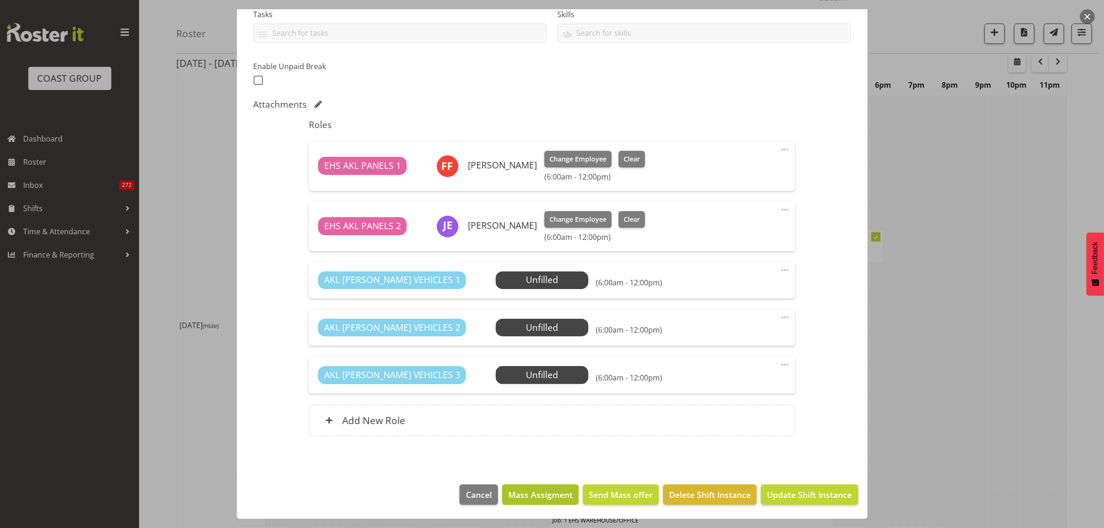
click at [535, 493] on span "Mass Assigment" at bounding box center [540, 494] width 64 height 12
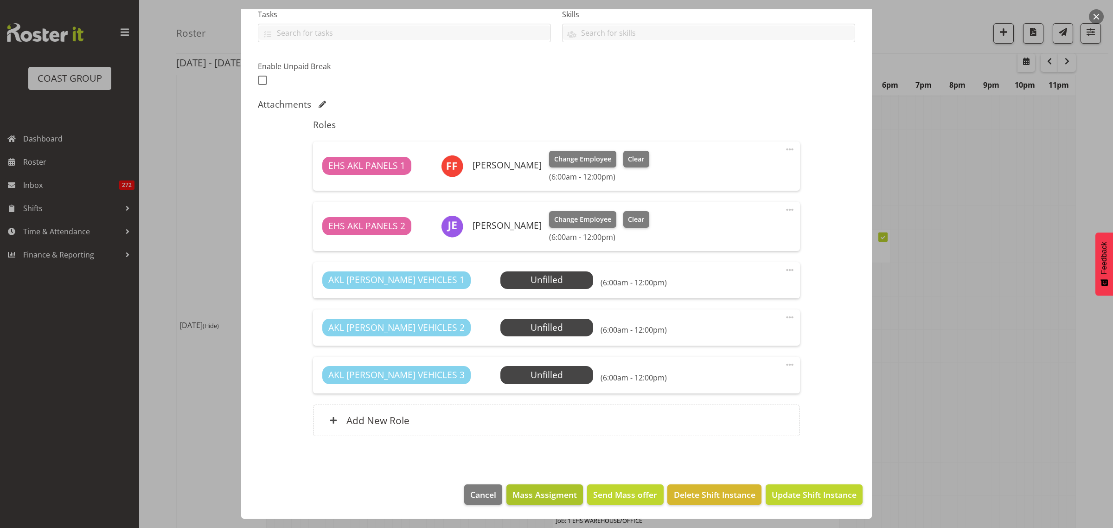
scroll to position [168, 0]
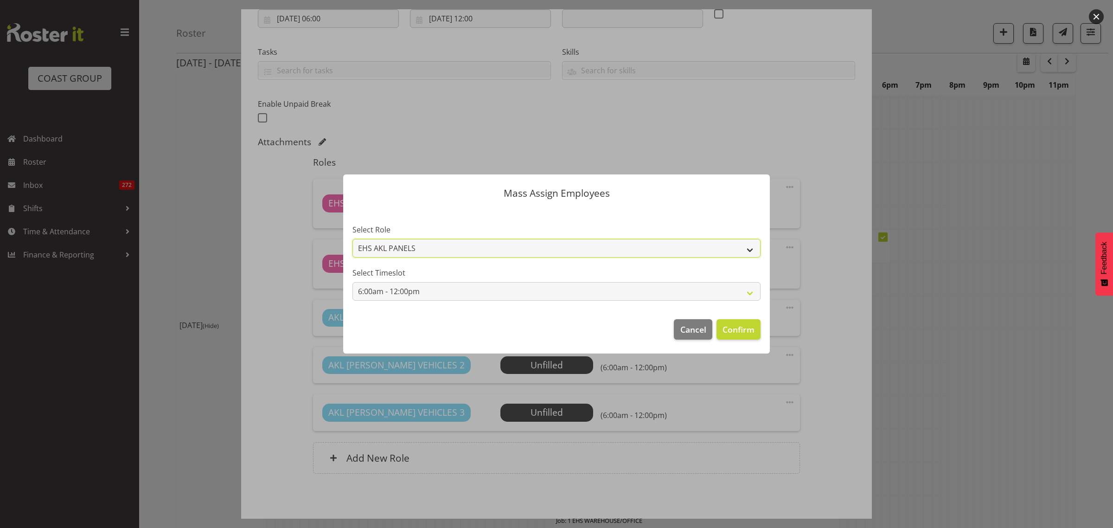
click at [751, 251] on select "EHS AKL PANELS AKL [PERSON_NAME] VEHICLES" at bounding box center [557, 248] width 408 height 19
select select "81"
click at [353, 239] on select "EHS AKL PANELS AKL [PERSON_NAME] VEHICLES" at bounding box center [557, 248] width 408 height 19
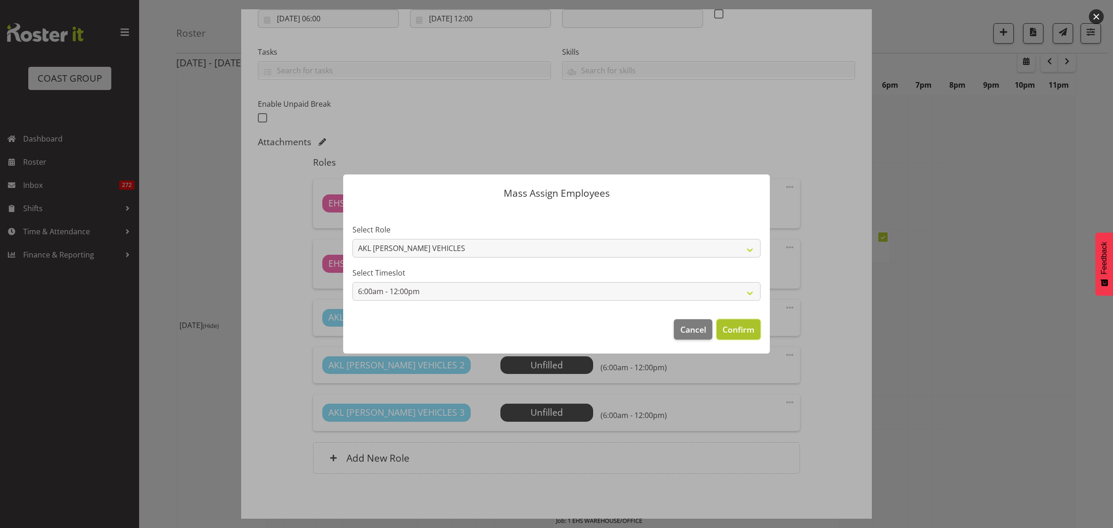
click at [733, 332] on span "Confirm" at bounding box center [739, 329] width 32 height 12
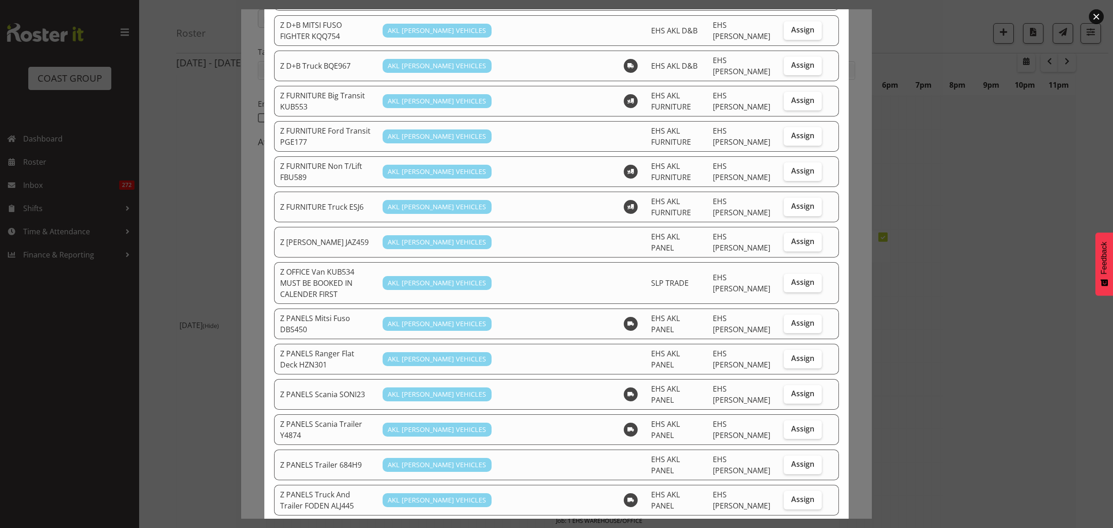
scroll to position [464, 0]
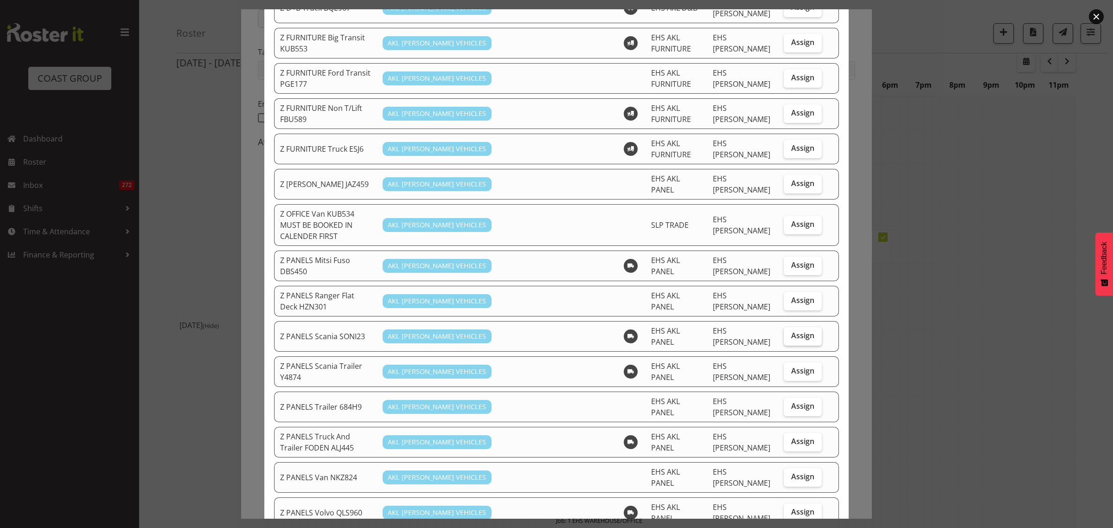
click at [800, 331] on span "Assign" at bounding box center [802, 335] width 23 height 9
click at [790, 333] on input "Assign" at bounding box center [787, 336] width 6 height 6
checkbox input "true"
click at [791, 366] on span "Assign" at bounding box center [802, 370] width 23 height 9
click at [790, 368] on input "Assign" at bounding box center [787, 371] width 6 height 6
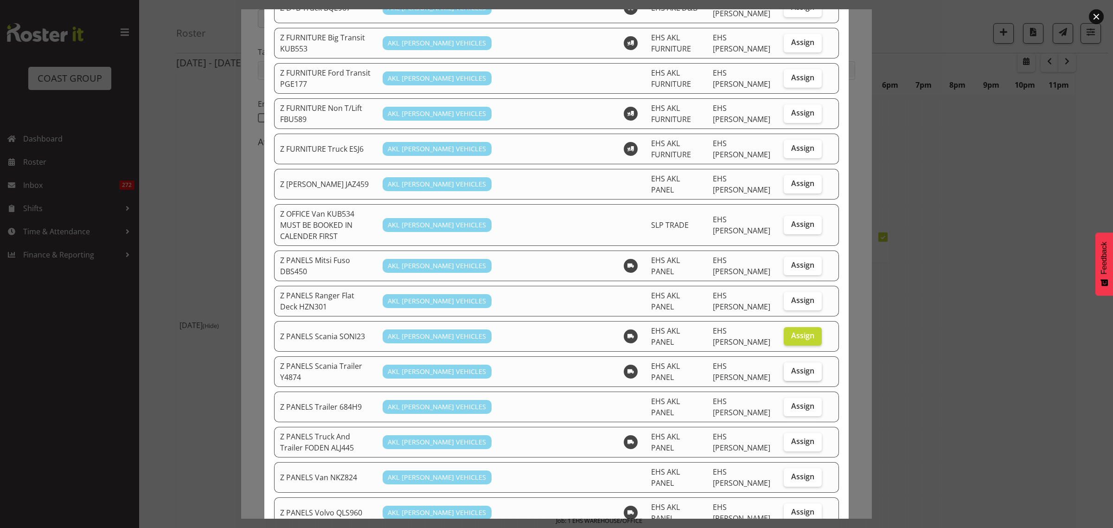
checkbox input "true"
click at [800, 507] on span "Assign" at bounding box center [802, 511] width 23 height 9
click at [790, 509] on input "Assign" at bounding box center [787, 512] width 6 height 6
checkbox input "true"
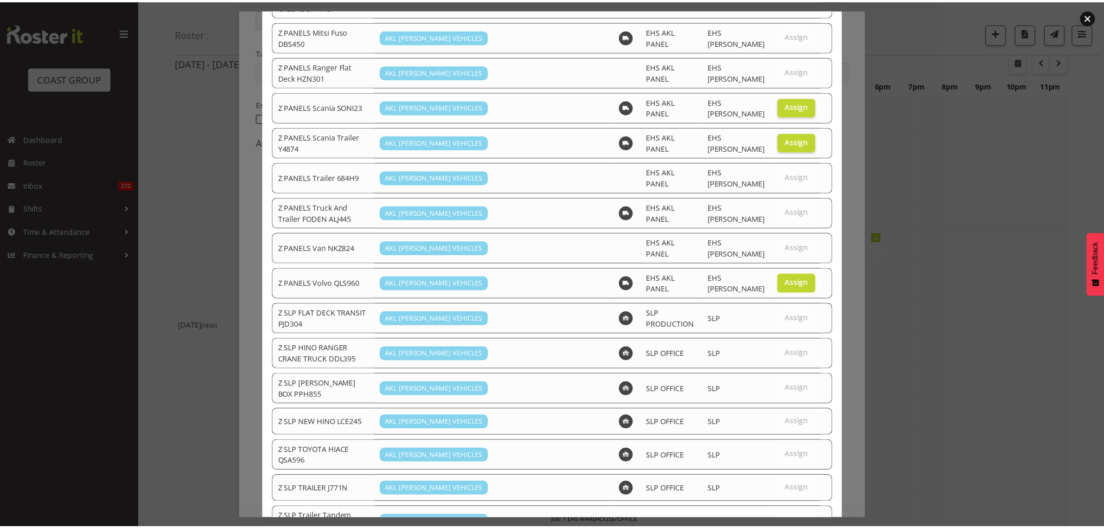
scroll to position [731, 0]
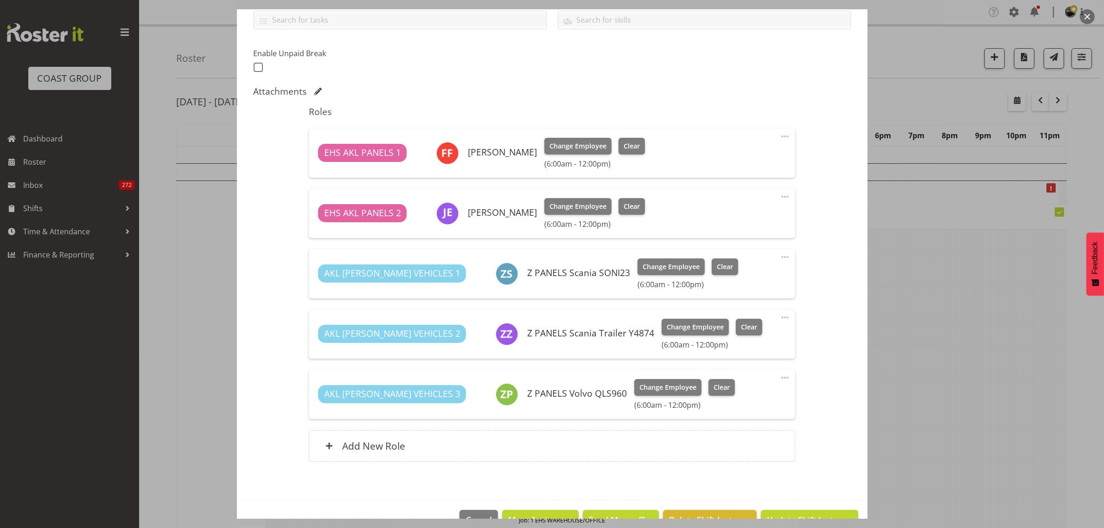
scroll to position [244, 0]
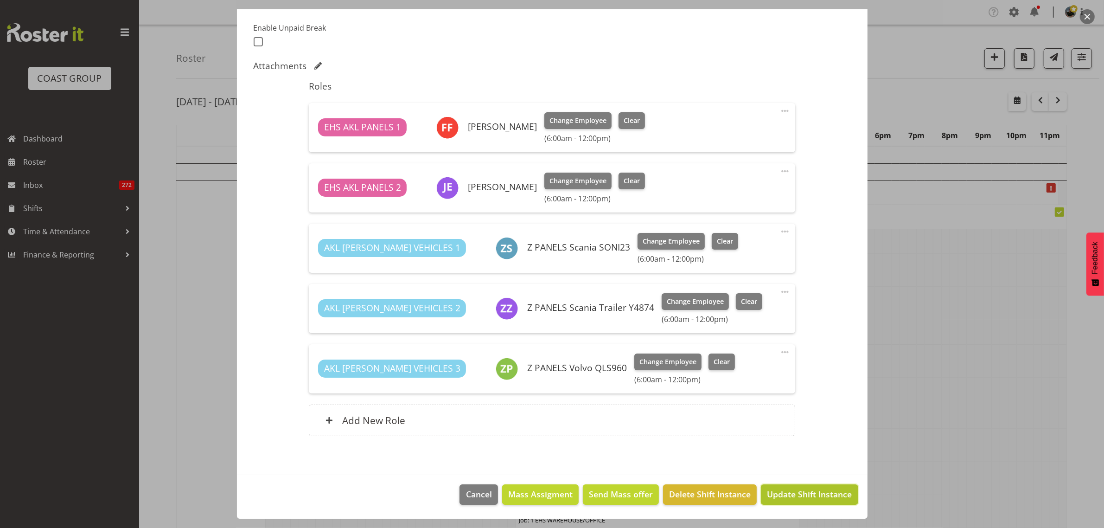
click at [793, 495] on span "Update Shift Instance" at bounding box center [809, 494] width 85 height 12
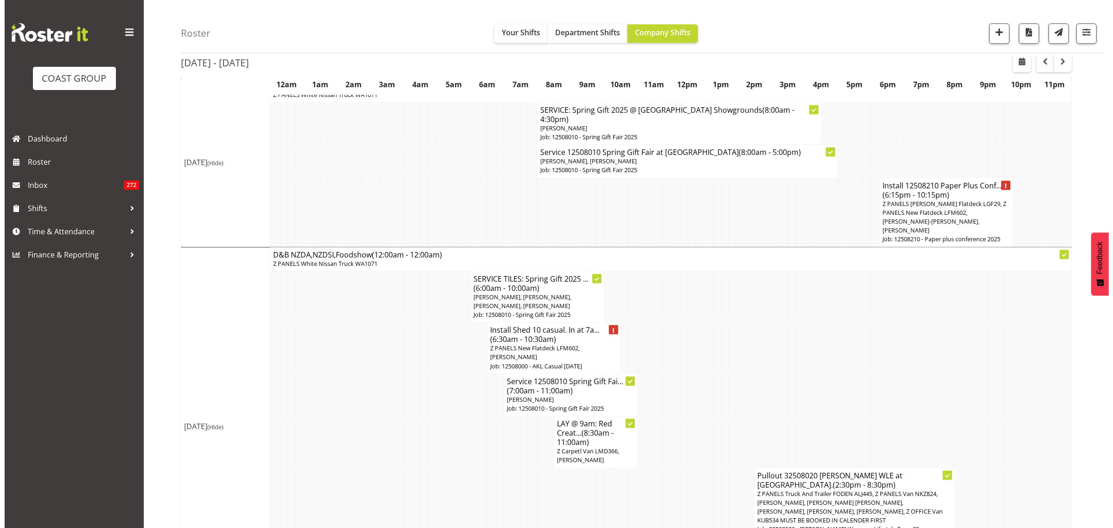
scroll to position [2358, 0]
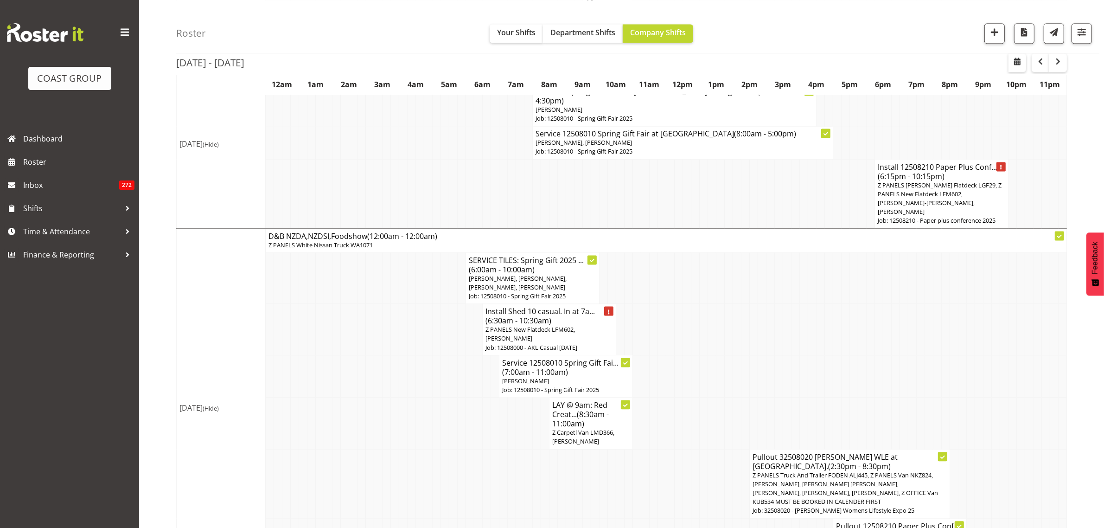
click at [525, 325] on span "Z PANELS New Flatdeck LFM602, [PERSON_NAME]" at bounding box center [531, 333] width 90 height 17
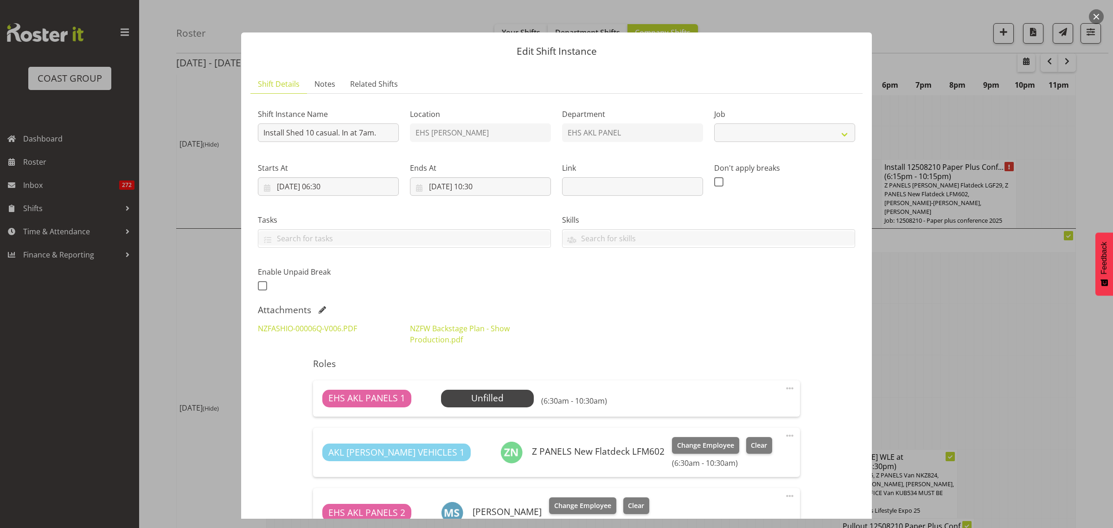
select select "8652"
click at [496, 400] on span "Select Employee" at bounding box center [487, 398] width 69 height 13
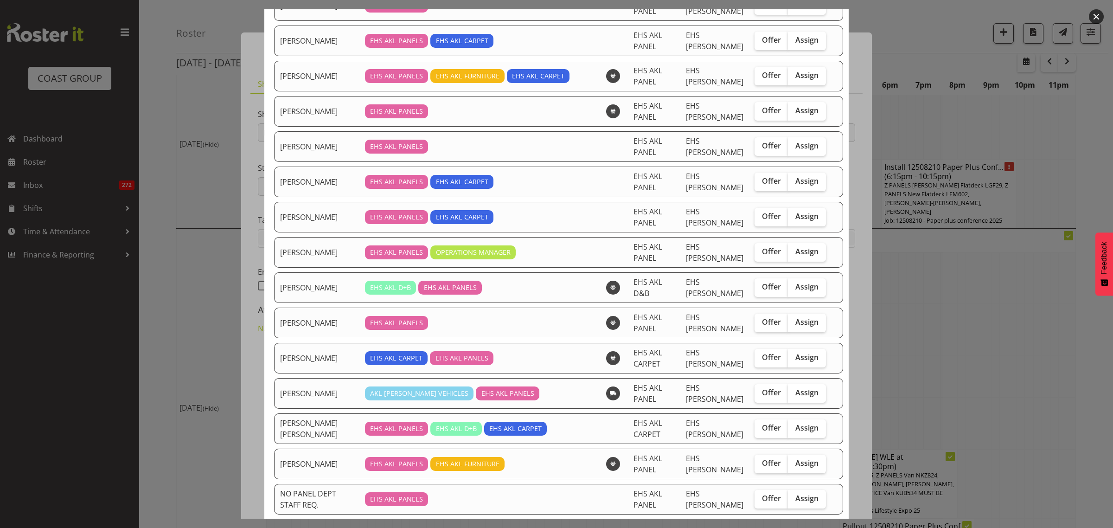
scroll to position [406, 0]
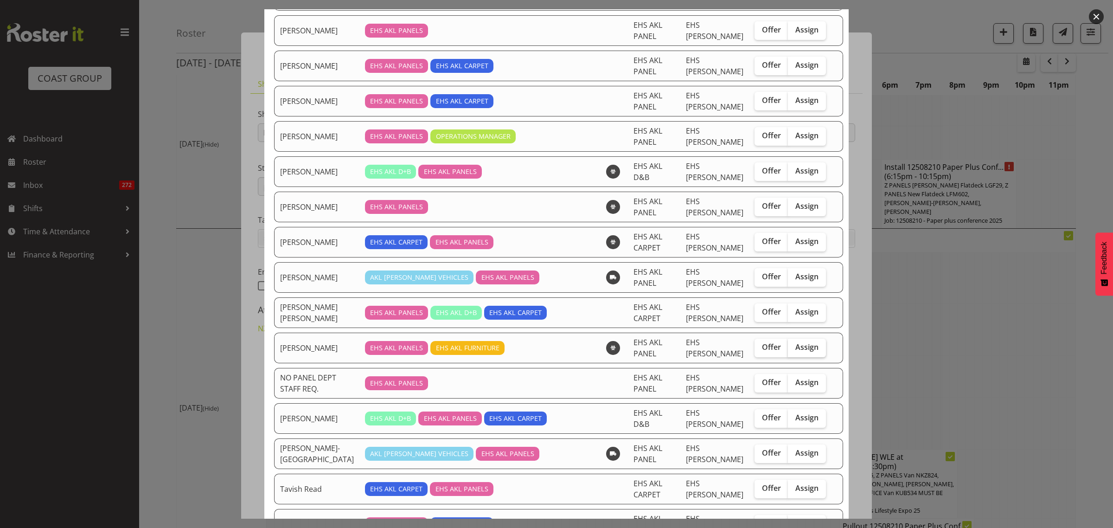
click at [796, 349] on span "Assign" at bounding box center [807, 346] width 23 height 9
click at [794, 349] on input "Assign" at bounding box center [791, 347] width 6 height 6
checkbox input "true"
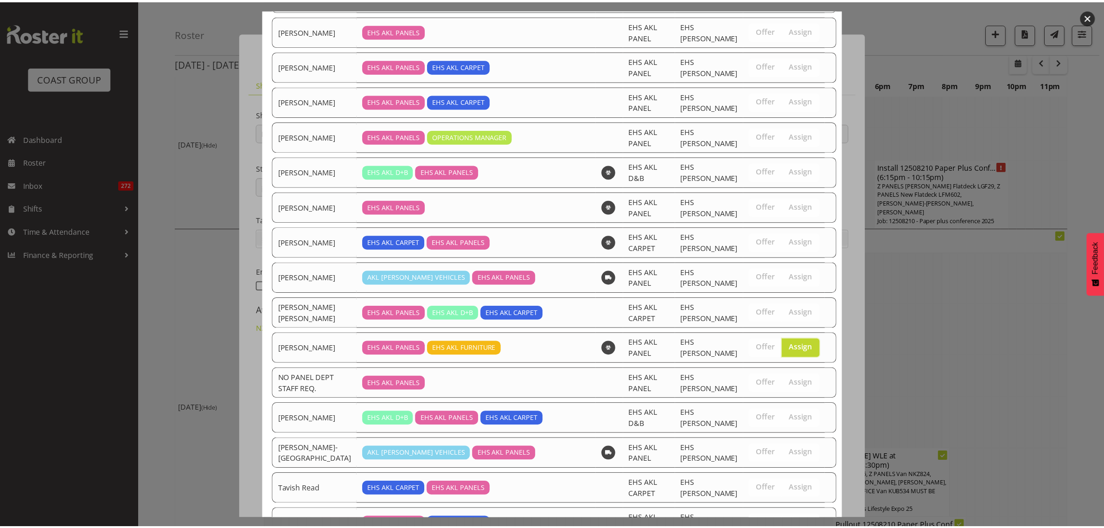
scroll to position [525, 0]
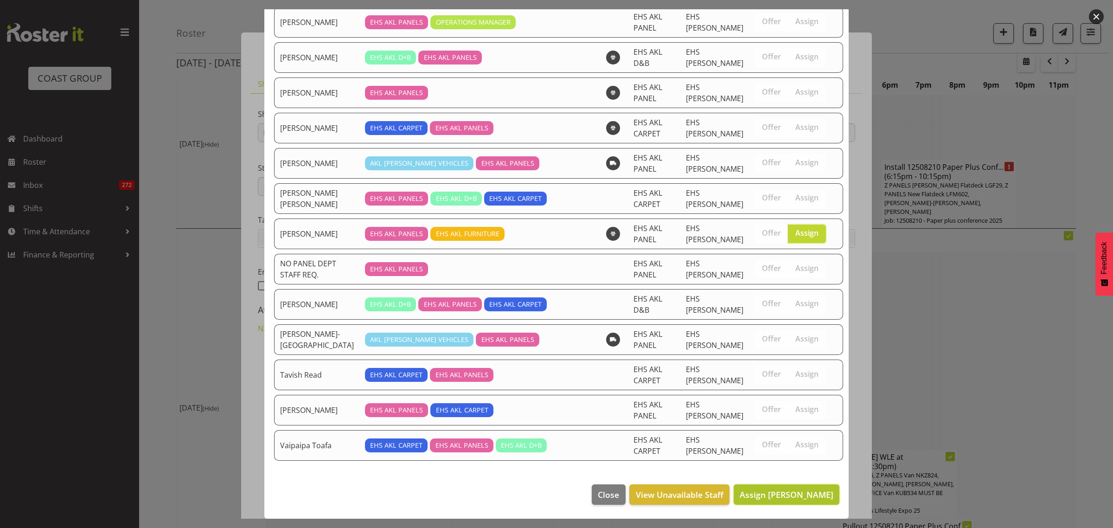
click at [778, 494] on span "Assign [PERSON_NAME]" at bounding box center [787, 494] width 94 height 11
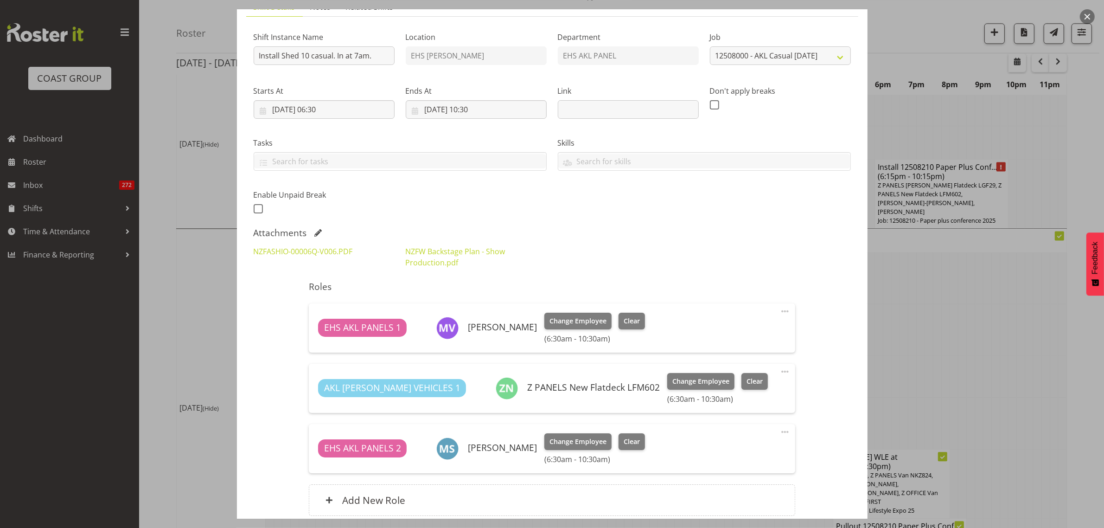
scroll to position [157, 0]
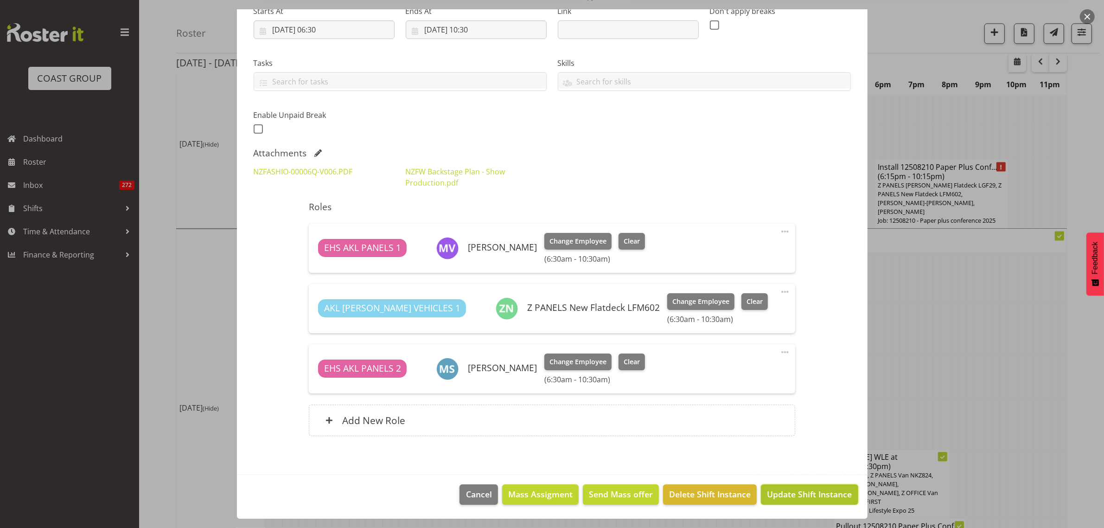
click at [798, 495] on span "Update Shift Instance" at bounding box center [809, 494] width 85 height 12
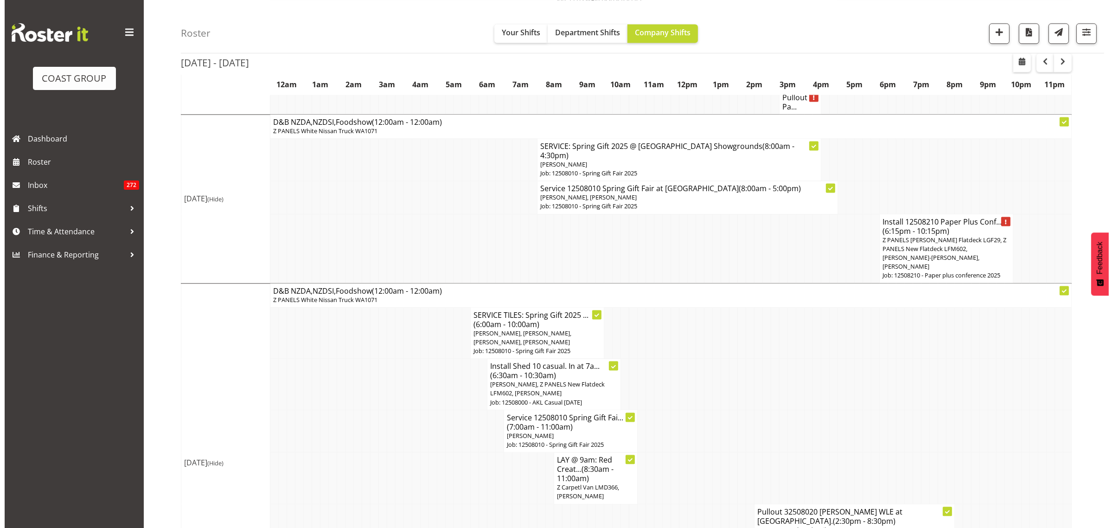
scroll to position [2358, 0]
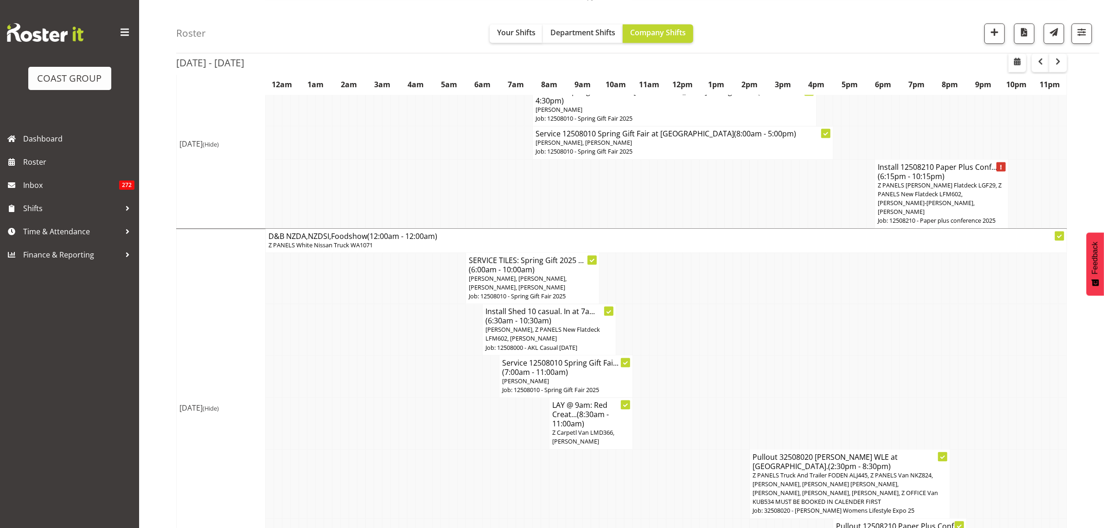
click at [943, 181] on span "Z PANELS [PERSON_NAME] Flatdeck LGF29, Z PANELS New Flatdeck LFM602, [PERSON_NA…" at bounding box center [940, 198] width 124 height 35
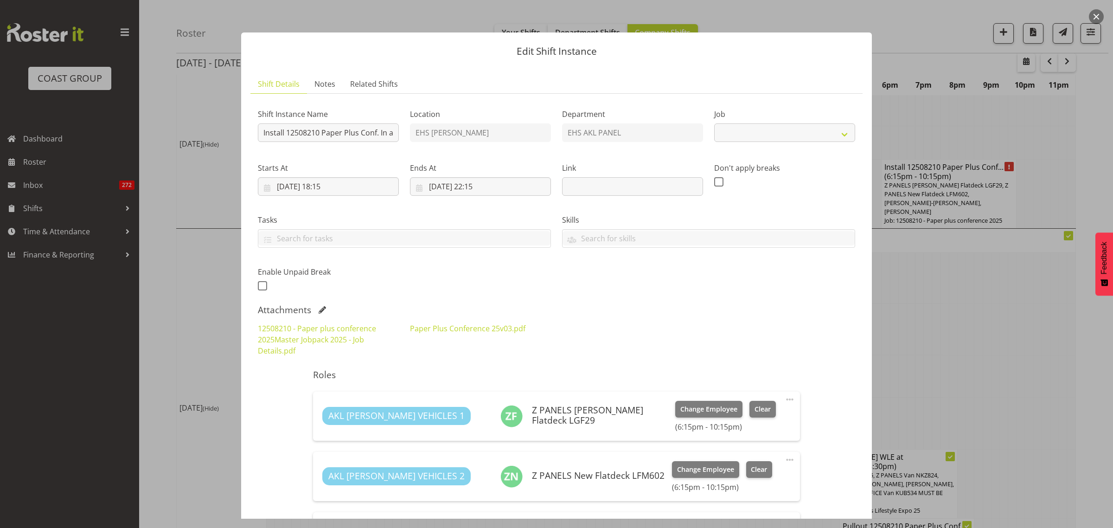
select select "10243"
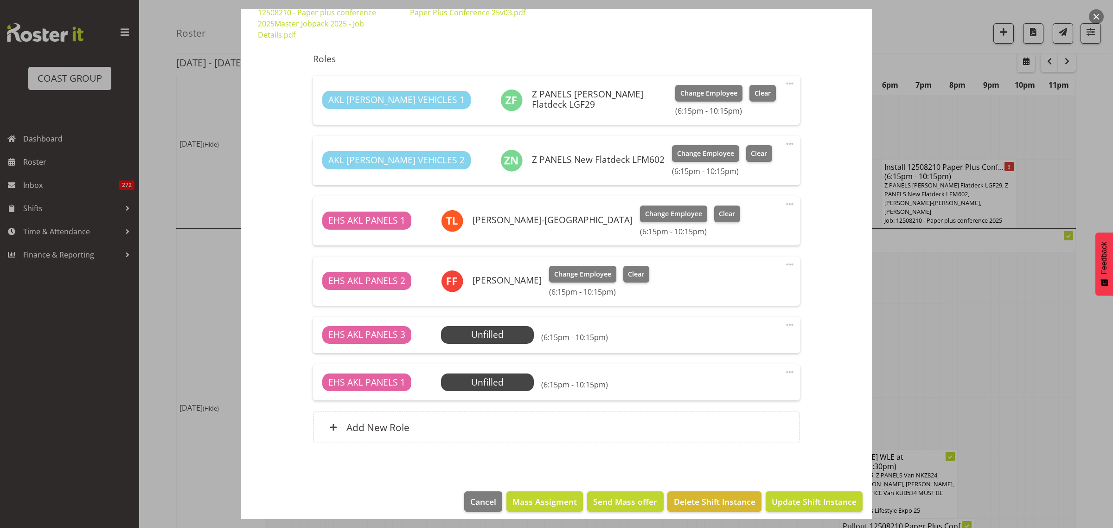
scroll to position [323, 0]
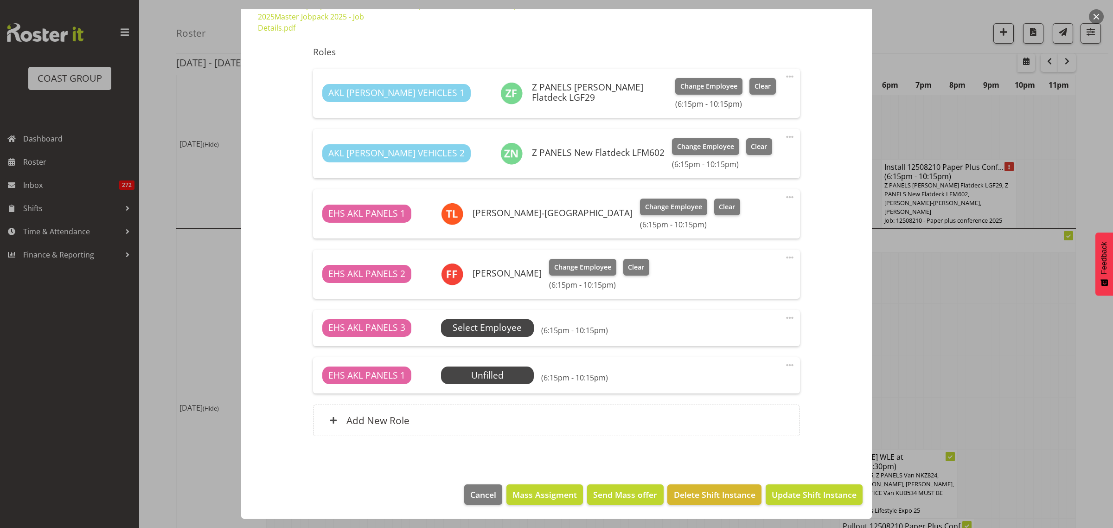
click at [495, 327] on span "Select Employee" at bounding box center [487, 327] width 69 height 13
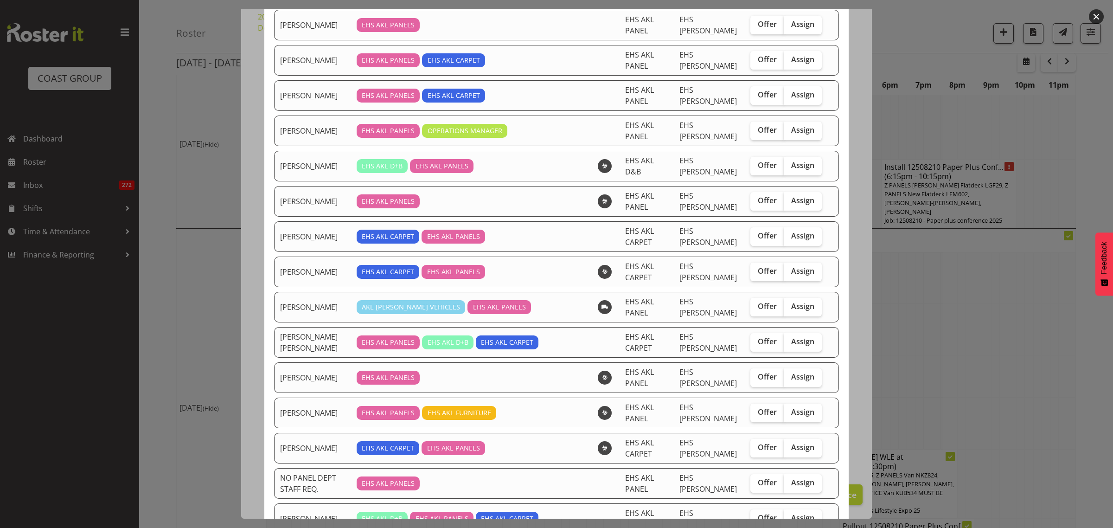
scroll to position [464, 0]
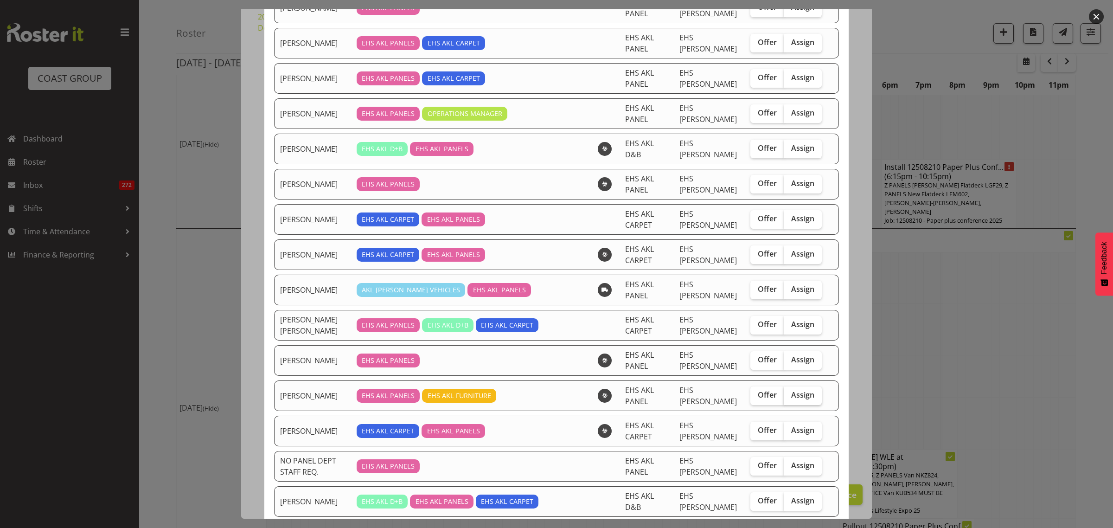
click at [794, 398] on span "Assign" at bounding box center [802, 394] width 23 height 9
click at [790, 398] on input "Assign" at bounding box center [787, 395] width 6 height 6
checkbox input "true"
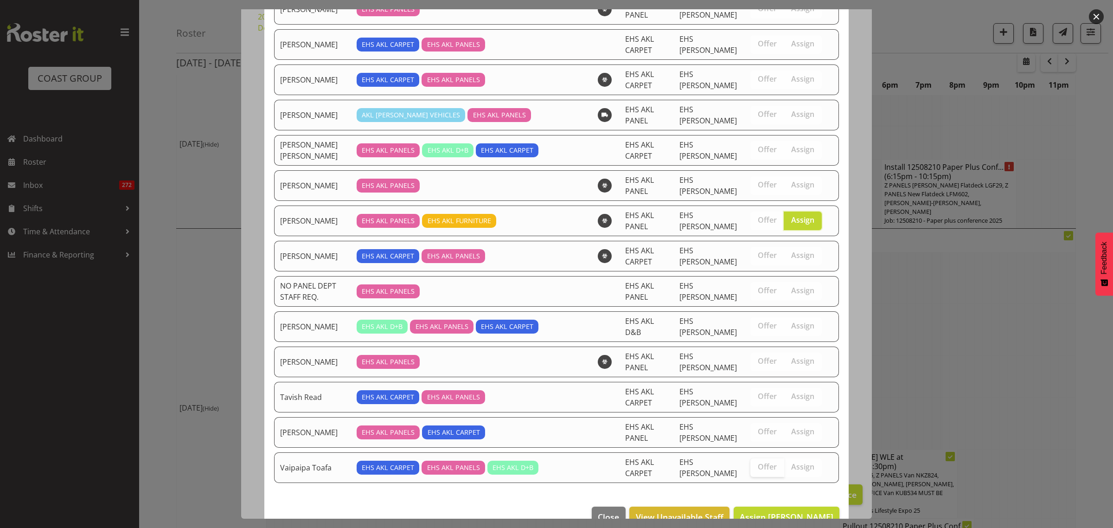
scroll to position [667, 0]
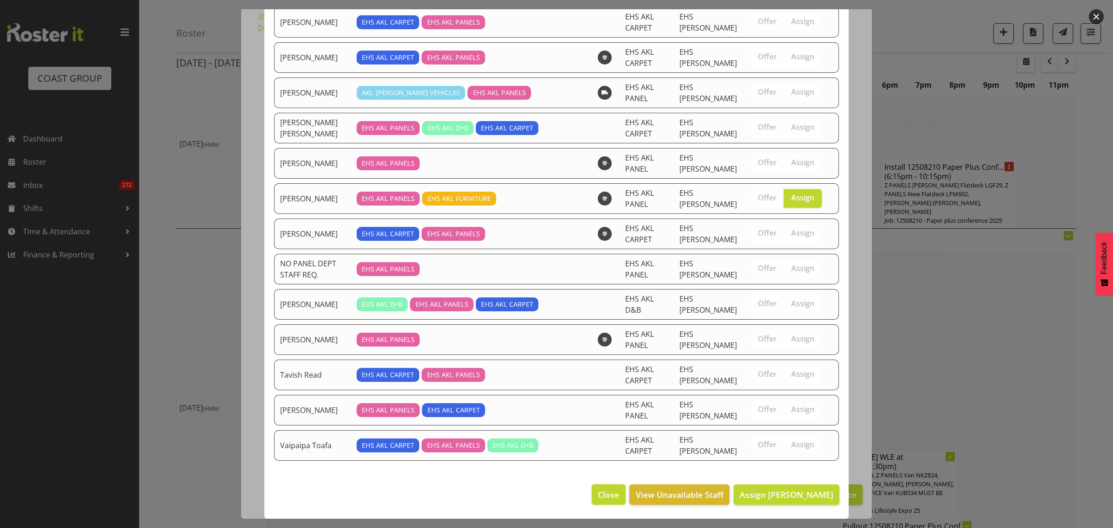
click at [599, 495] on span "Close" at bounding box center [608, 494] width 21 height 12
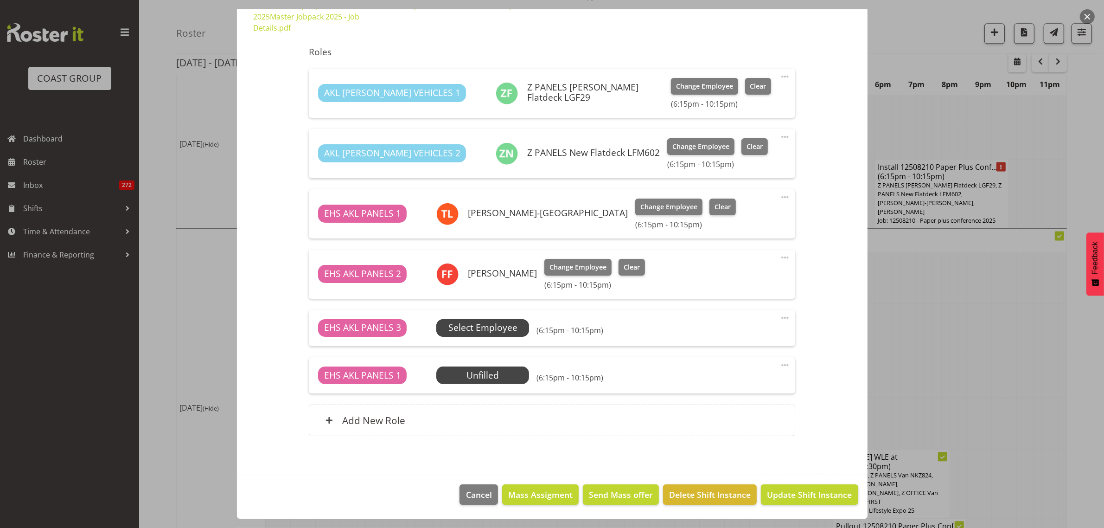
click at [499, 332] on span "Select Employee" at bounding box center [483, 327] width 69 height 13
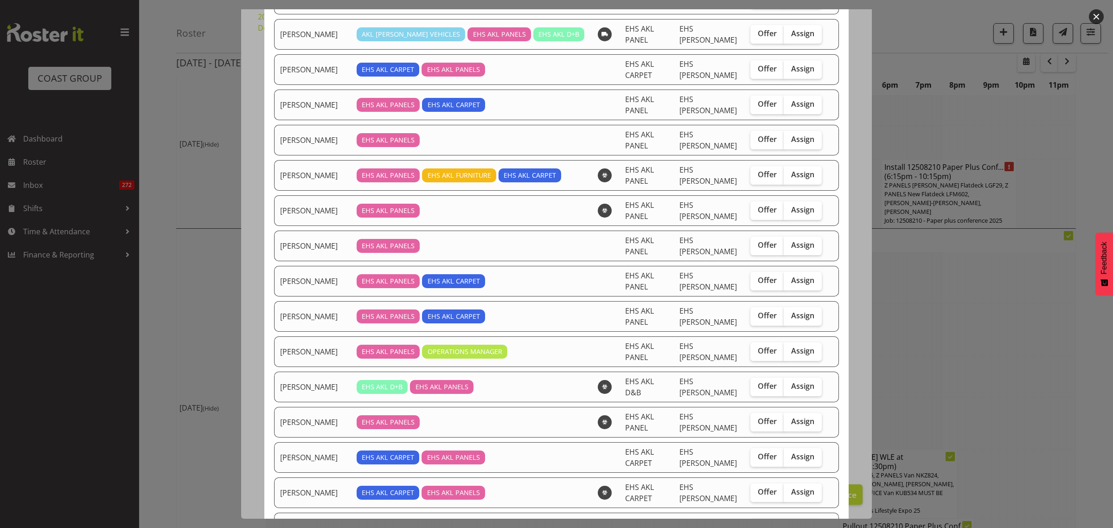
scroll to position [232, 0]
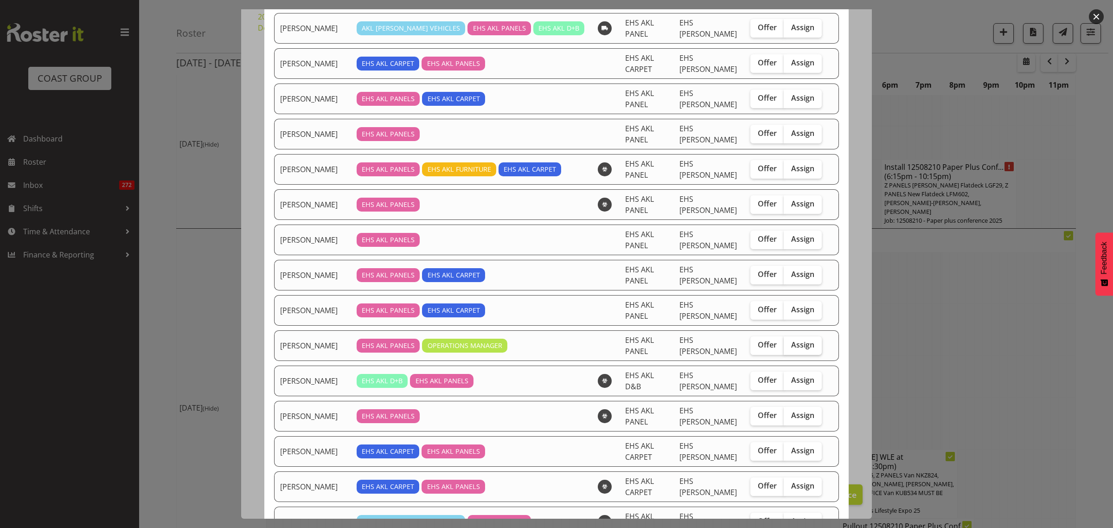
click at [791, 345] on span "Assign" at bounding box center [802, 344] width 23 height 9
click at [787, 345] on input "Assign" at bounding box center [787, 345] width 6 height 6
checkbox input "true"
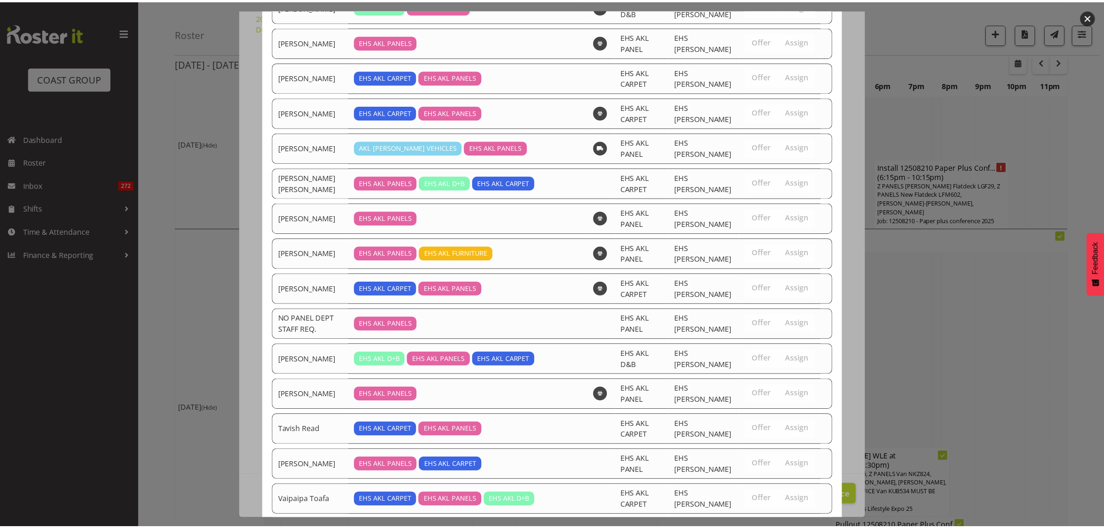
scroll to position [667, 0]
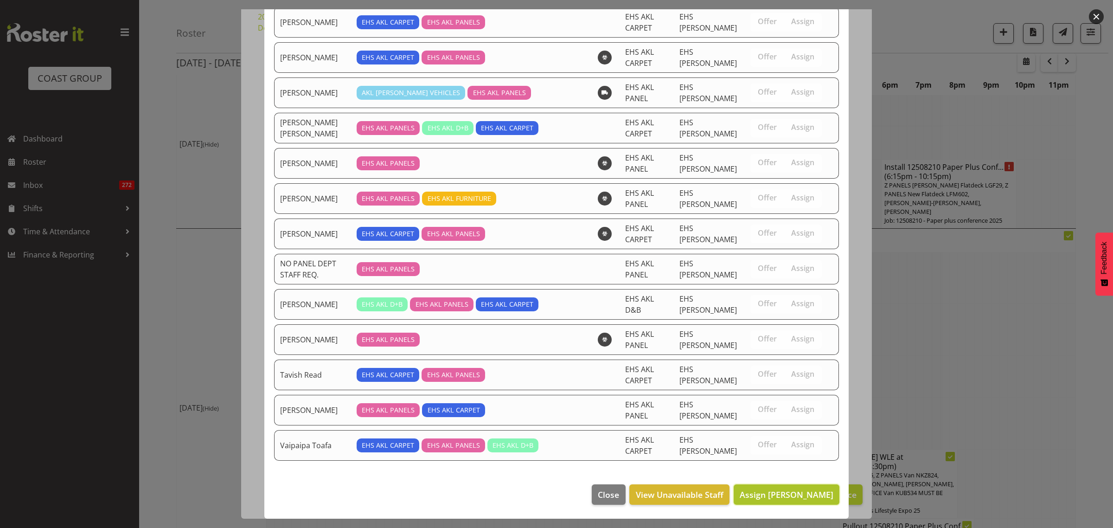
click at [775, 497] on span "Assign [PERSON_NAME]" at bounding box center [787, 494] width 94 height 11
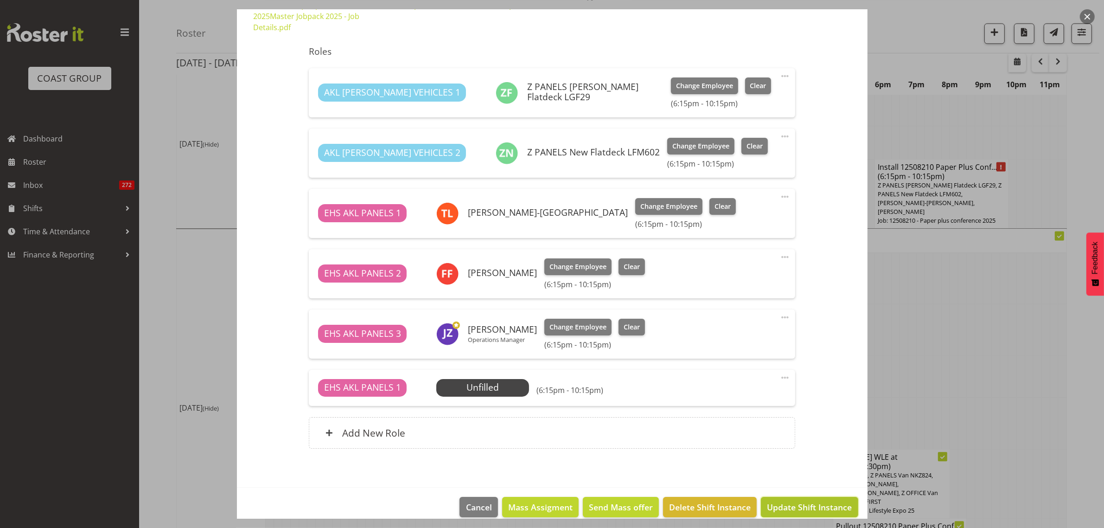
click at [787, 509] on span "Update Shift Instance" at bounding box center [809, 507] width 85 height 12
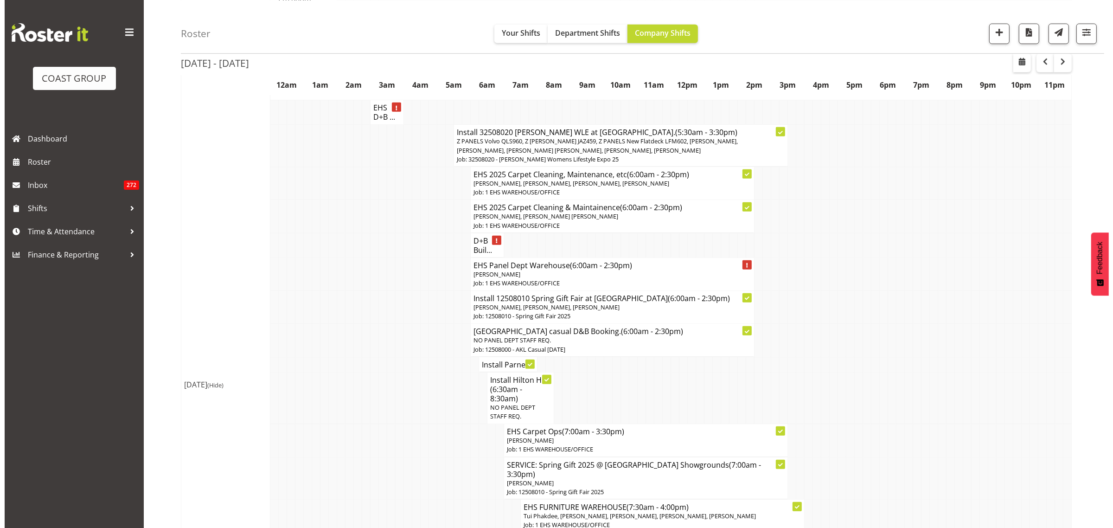
scroll to position [1044, 0]
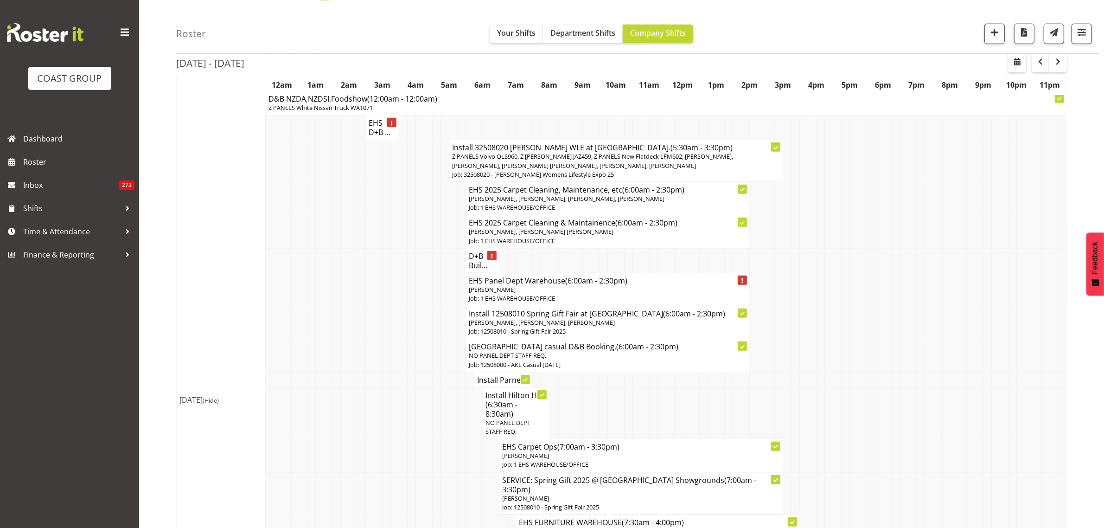
click at [492, 375] on h4 "Install Parnel..." at bounding box center [503, 379] width 52 height 9
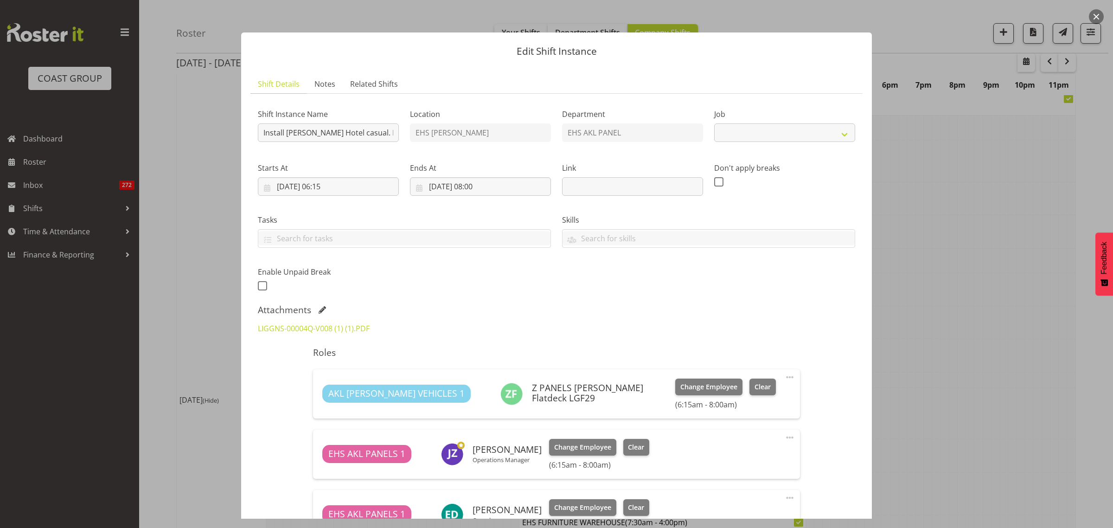
select select "8652"
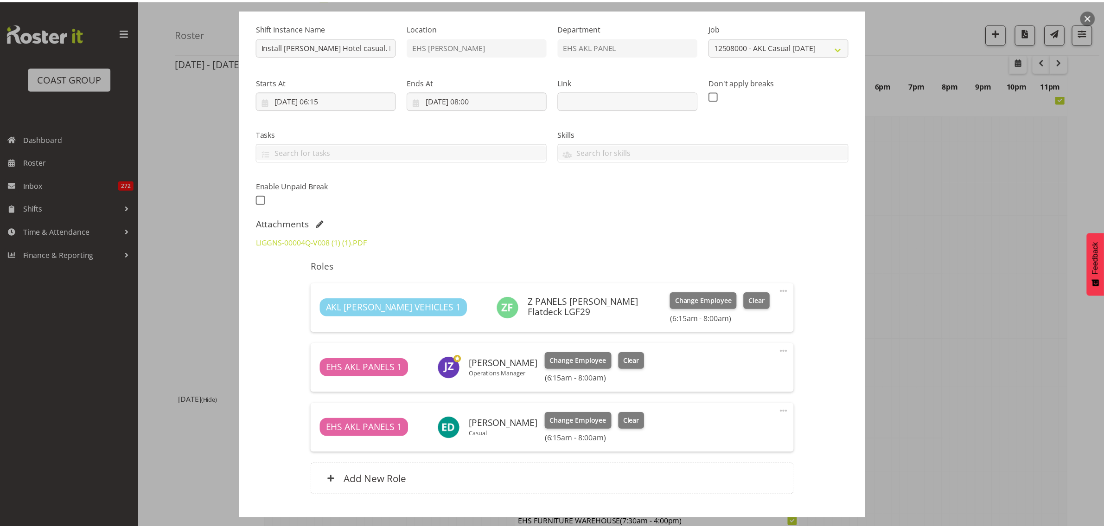
scroll to position [116, 0]
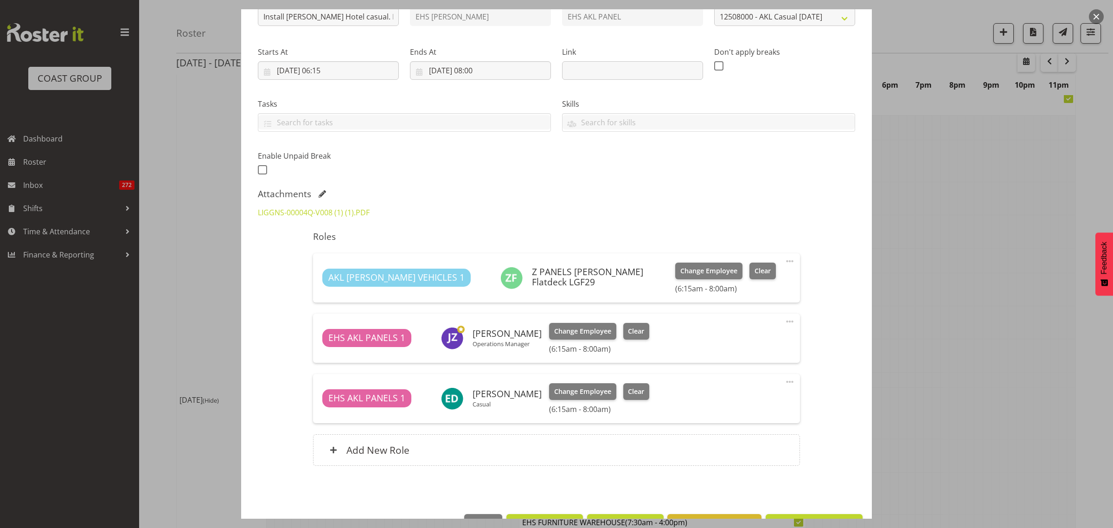
click at [784, 381] on span at bounding box center [789, 381] width 11 height 11
click at [714, 407] on link "Edit" at bounding box center [750, 402] width 89 height 17
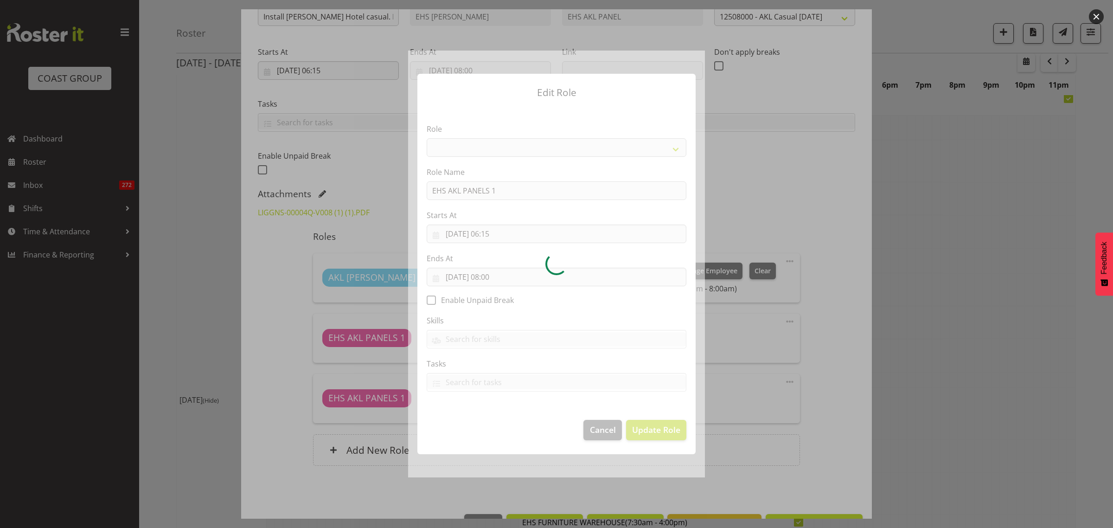
select select "188"
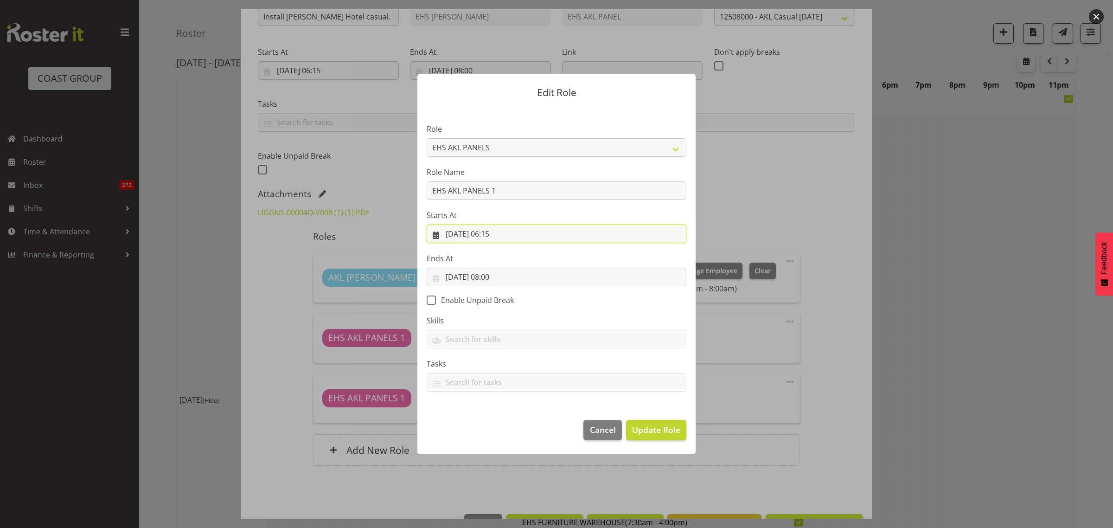
click at [551, 236] on input "[DATE] 06:15" at bounding box center [557, 234] width 260 height 19
click at [524, 431] on select "00 01 02 03 04 05 06 07 08 09 10 11 12 13 14 15 16 17 18 19 20 21 22 23 24 25 2…" at bounding box center [524, 431] width 21 height 19
select select "0"
click at [514, 422] on select "00 01 02 03 04 05 06 07 08 09 10 11 12 13 14 15 16 17 18 19 20 21 22 23 24 25 2…" at bounding box center [524, 431] width 21 height 19
type input "[DATE] 06:00"
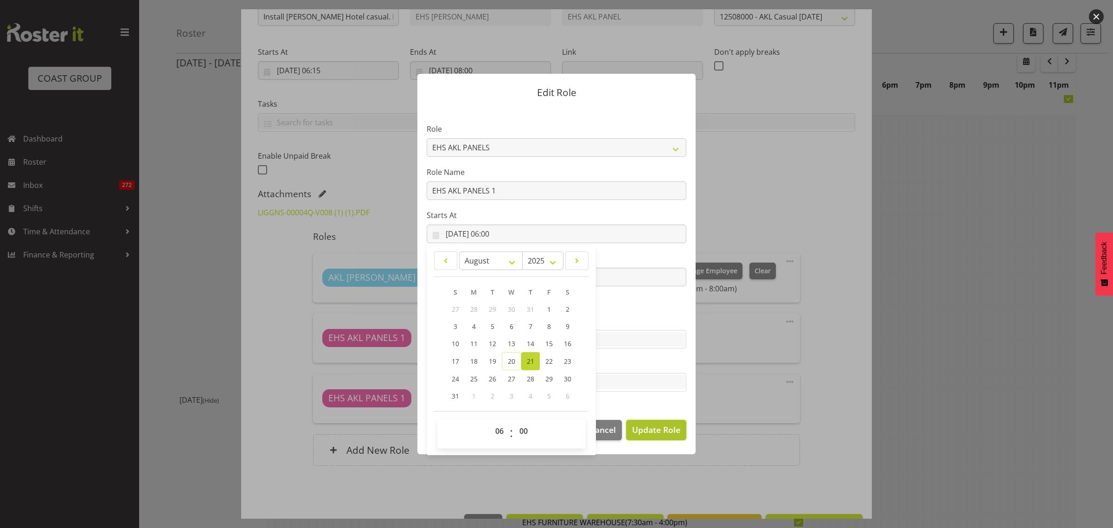
click at [655, 430] on span "Update Role" at bounding box center [656, 430] width 48 height 12
select select
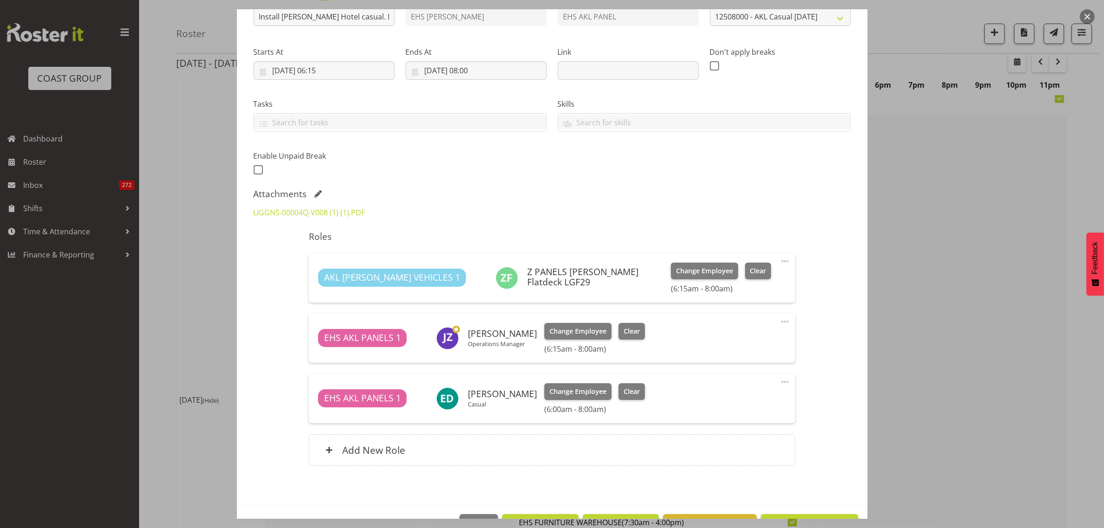
click at [780, 323] on span at bounding box center [785, 321] width 11 height 11
click at [757, 338] on link "Edit" at bounding box center [746, 342] width 89 height 17
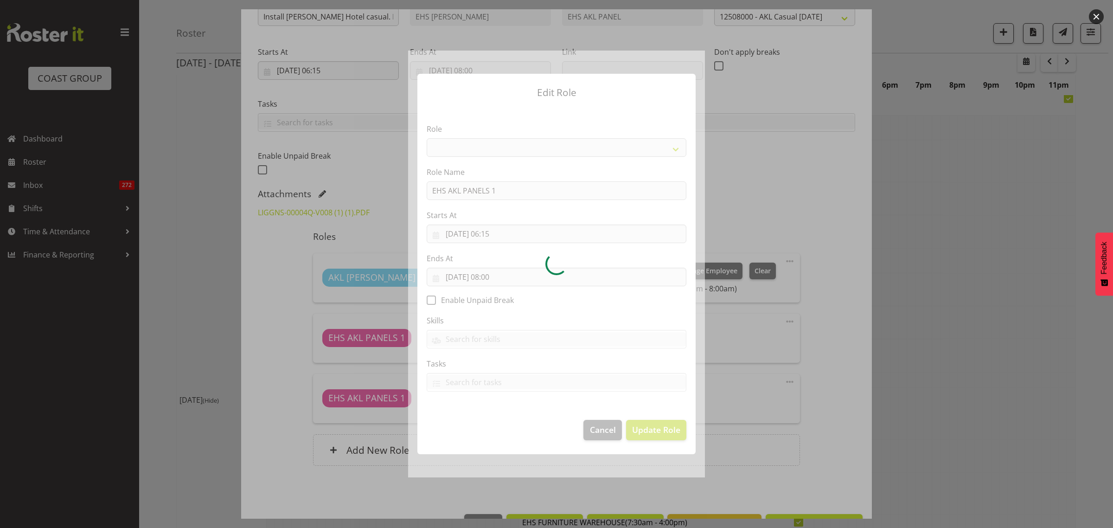
select select "188"
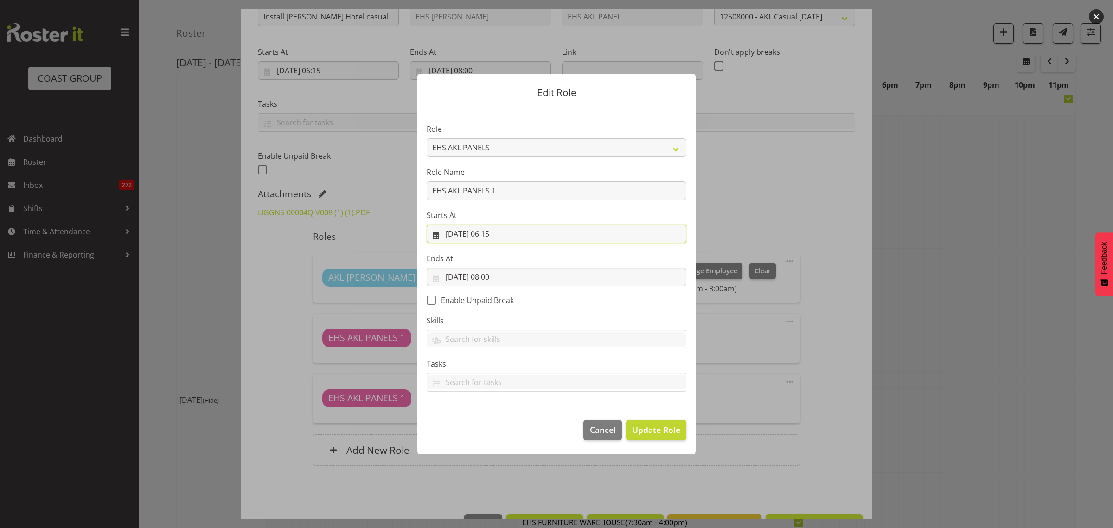
click at [535, 235] on input "[DATE] 06:15" at bounding box center [557, 234] width 260 height 19
click at [523, 432] on select "00 01 02 03 04 05 06 07 08 09 10 11 12 13 14 15 16 17 18 19 20 21 22 23 24 25 2…" at bounding box center [524, 431] width 21 height 19
select select "0"
click at [514, 422] on select "00 01 02 03 04 05 06 07 08 09 10 11 12 13 14 15 16 17 18 19 20 21 22 23 24 25 2…" at bounding box center [524, 431] width 21 height 19
type input "[DATE] 06:00"
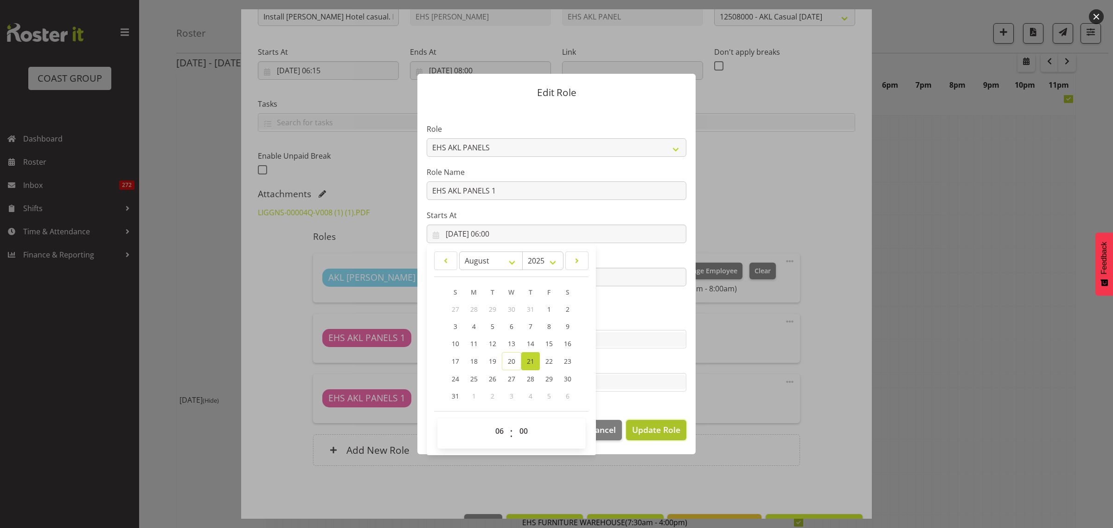
click at [648, 433] on span "Update Role" at bounding box center [656, 430] width 48 height 12
select select
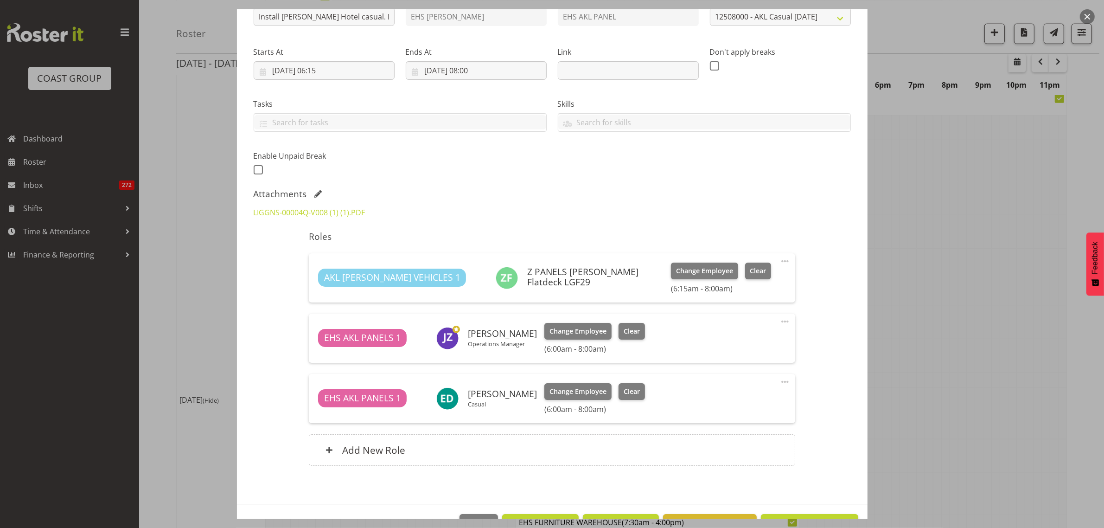
scroll to position [145, 0]
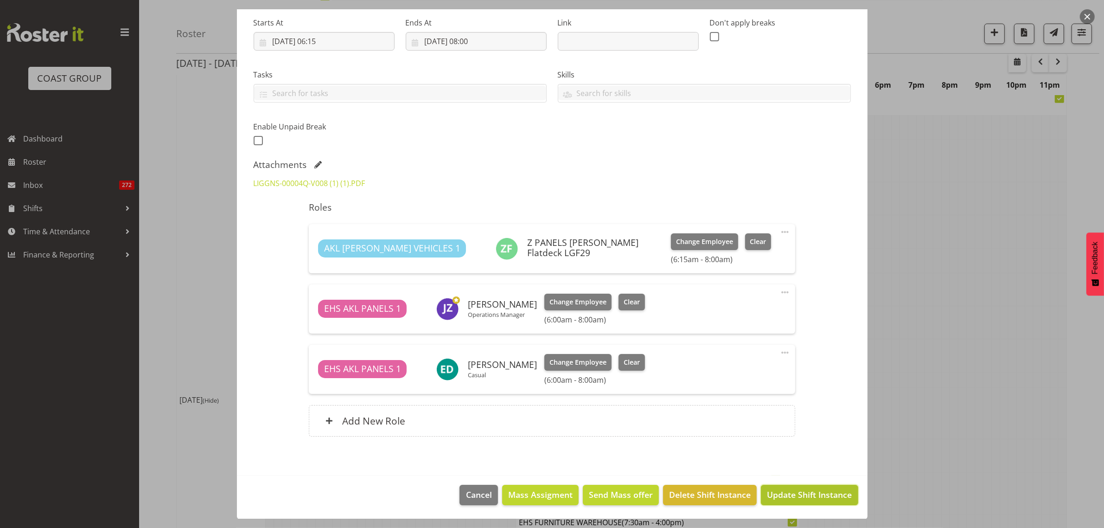
click at [794, 498] on span "Update Shift Instance" at bounding box center [809, 494] width 85 height 12
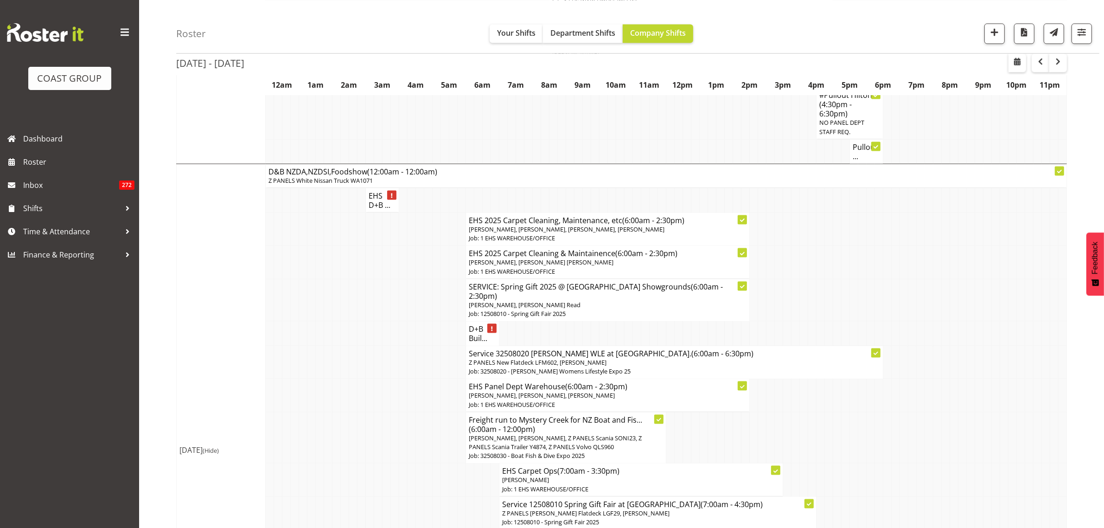
scroll to position [1798, 0]
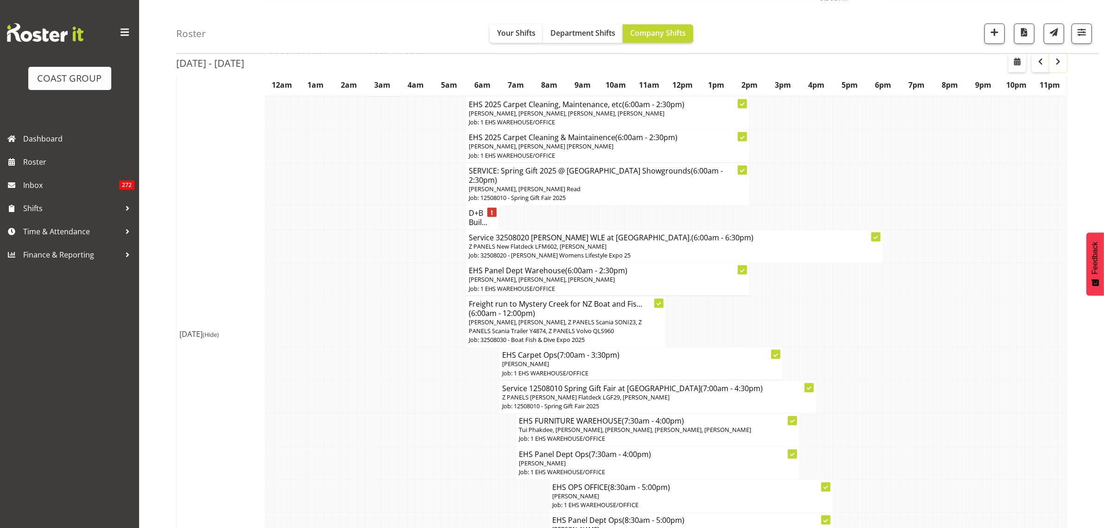
click at [1054, 63] on span "button" at bounding box center [1058, 61] width 11 height 11
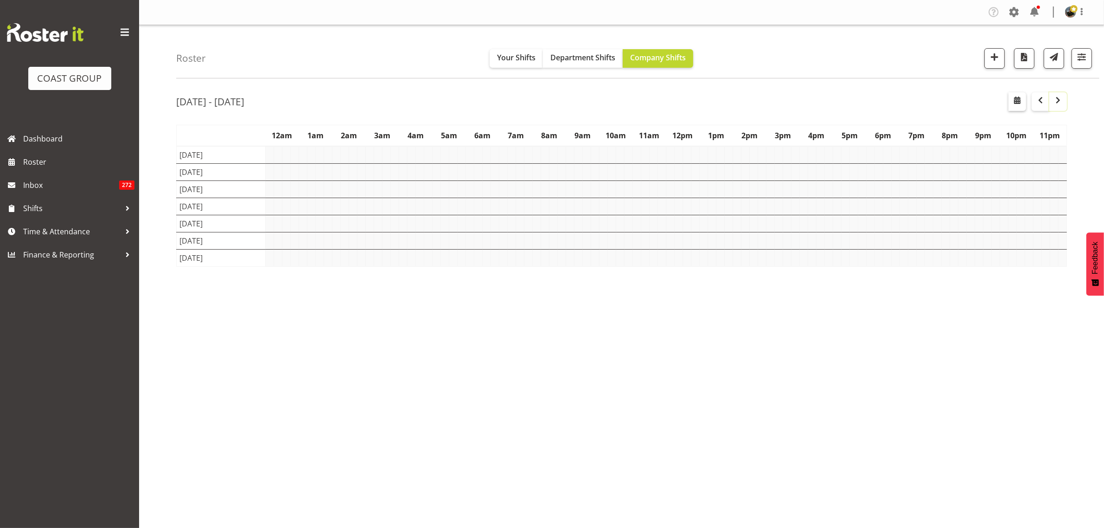
scroll to position [0, 0]
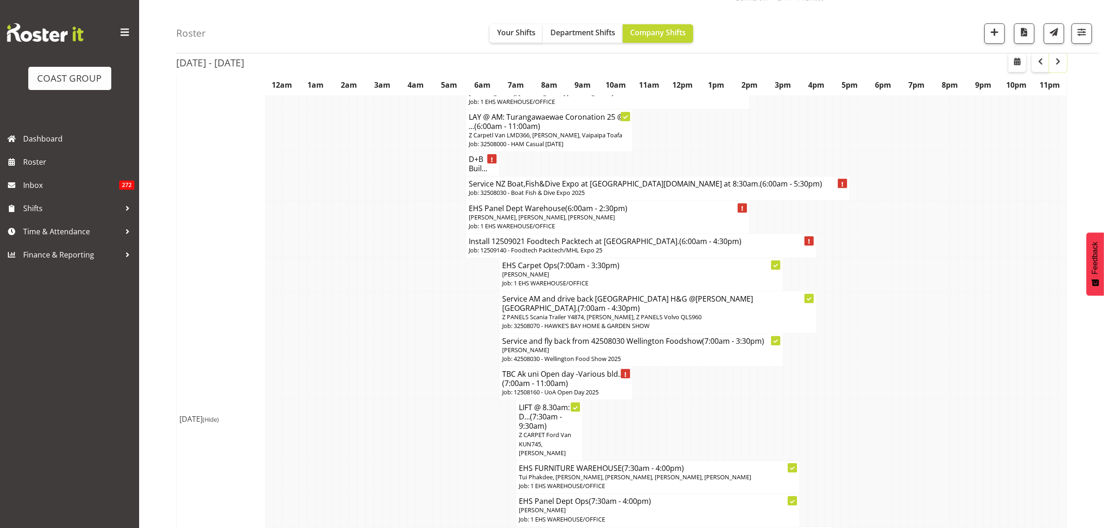
scroll to position [2841, 0]
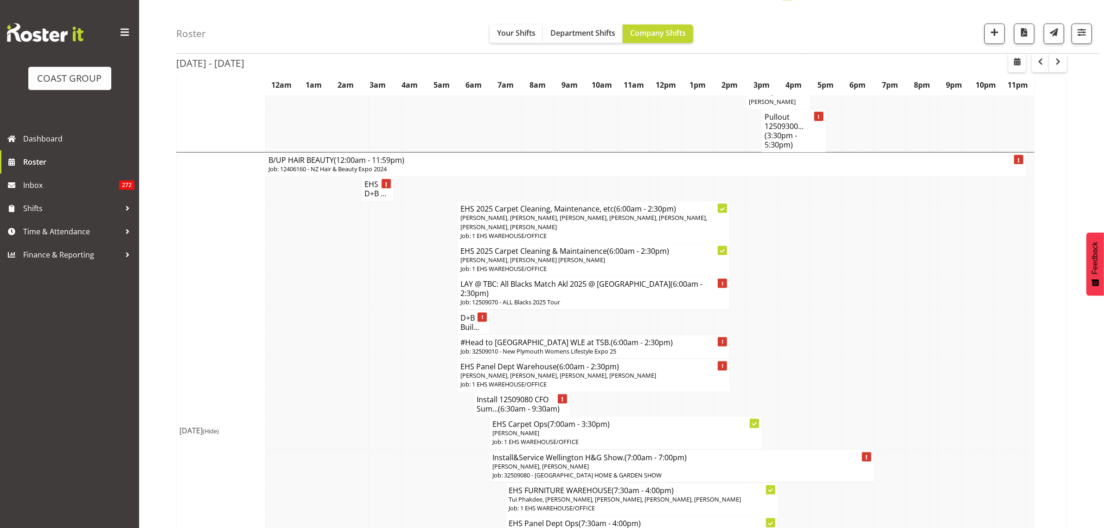
scroll to position [1392, 0]
